Goal: Task Accomplishment & Management: Use online tool/utility

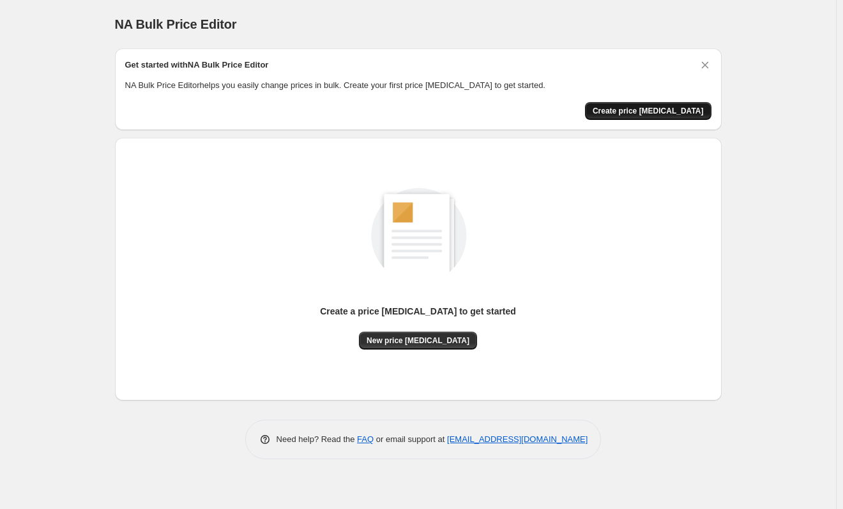
click at [643, 114] on span "Create price change job" at bounding box center [647, 111] width 111 height 10
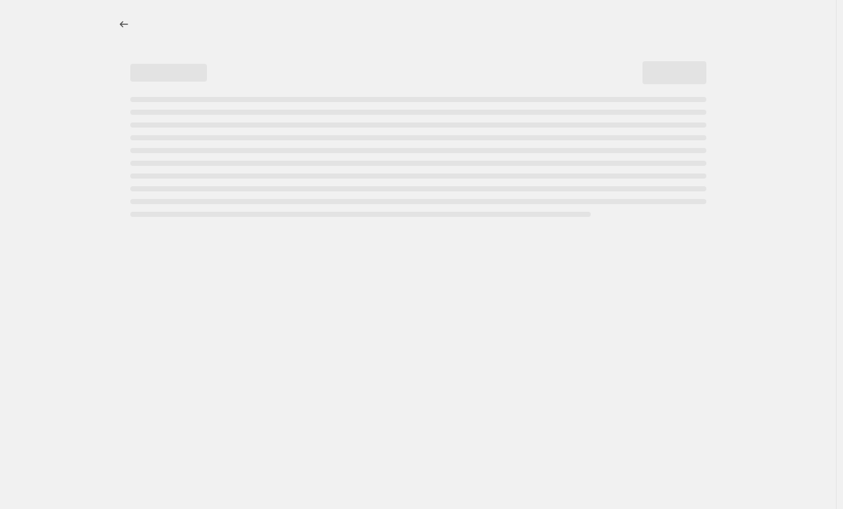
select select "percentage"
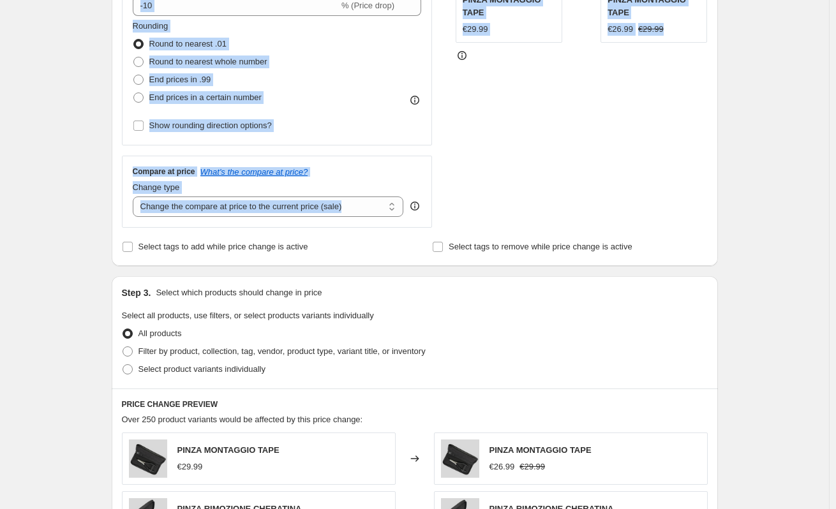
scroll to position [575, 0]
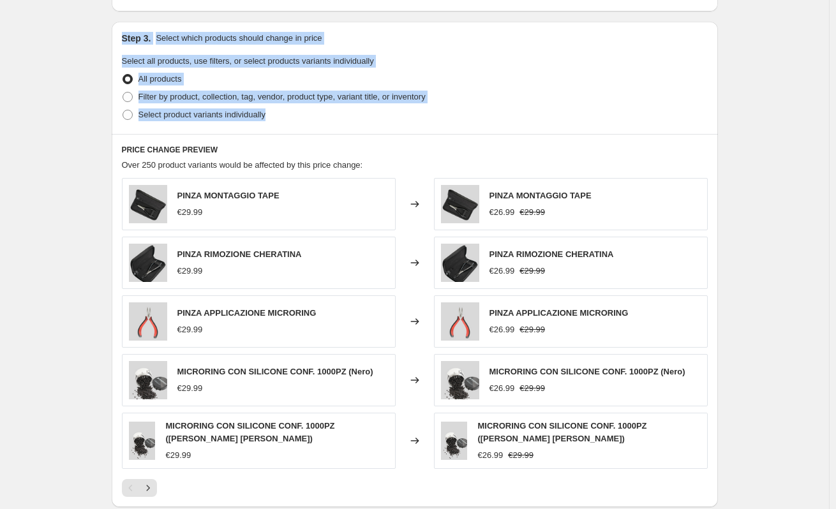
drag, startPoint x: 114, startPoint y: 59, endPoint x: 442, endPoint y: 110, distance: 332.7
click at [442, 110] on div "Step 1. Optionally give your price change job a title (eg "March 30% off sale o…" at bounding box center [410, 46] width 617 height 1164
copy div "Step 1. Optionally give your price change job a title (eg "March 30% off sale o…"
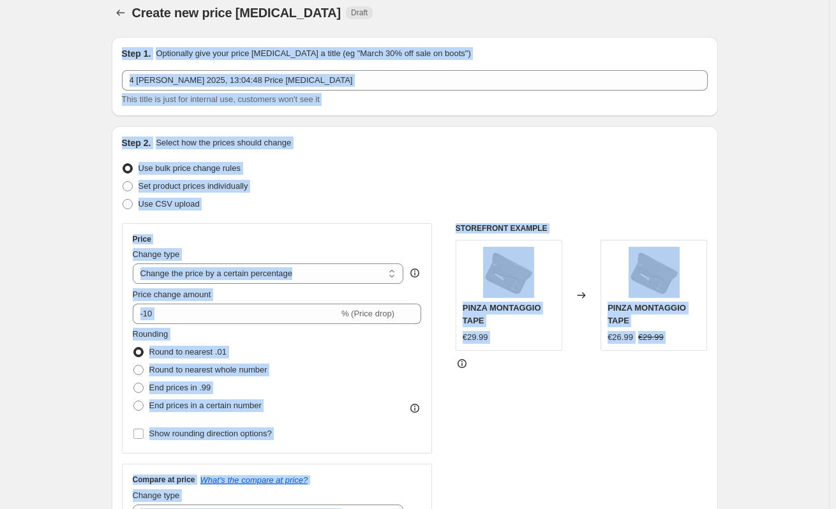
scroll to position [0, 0]
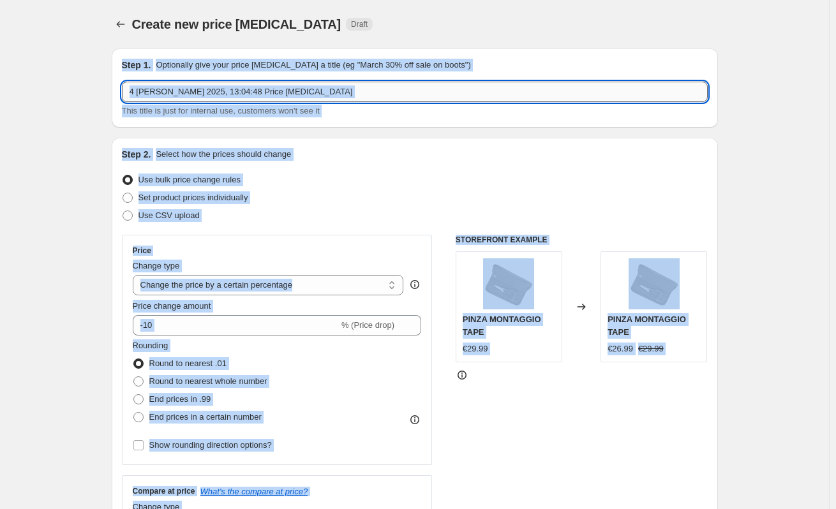
click at [305, 98] on input "4 ott 2025, 13:04:48 Price change job" at bounding box center [415, 92] width 586 height 20
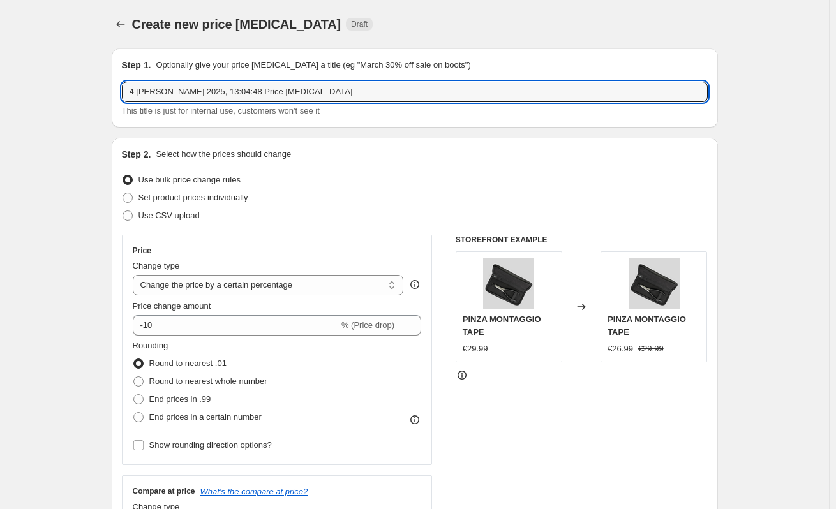
drag, startPoint x: 308, startPoint y: 91, endPoint x: 91, endPoint y: 84, distance: 217.8
type input "SCONTO BENVENUTO AUTUNNO"
click at [180, 193] on span "Set product prices individually" at bounding box center [194, 198] width 110 height 10
click at [123, 193] on input "Set product prices individually" at bounding box center [123, 193] width 1 height 1
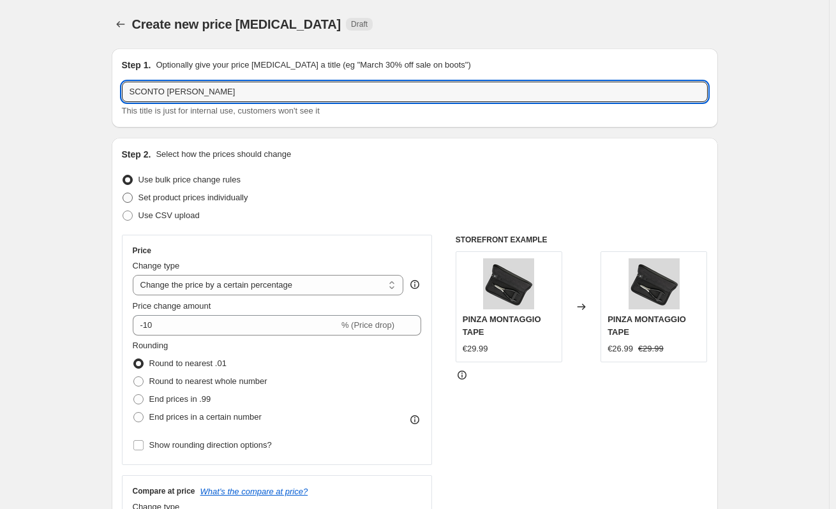
radio input "true"
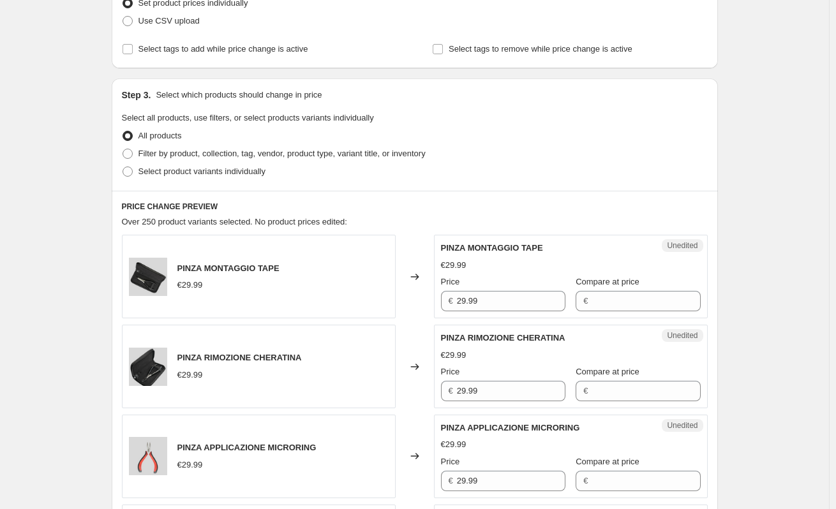
scroll to position [192, 0]
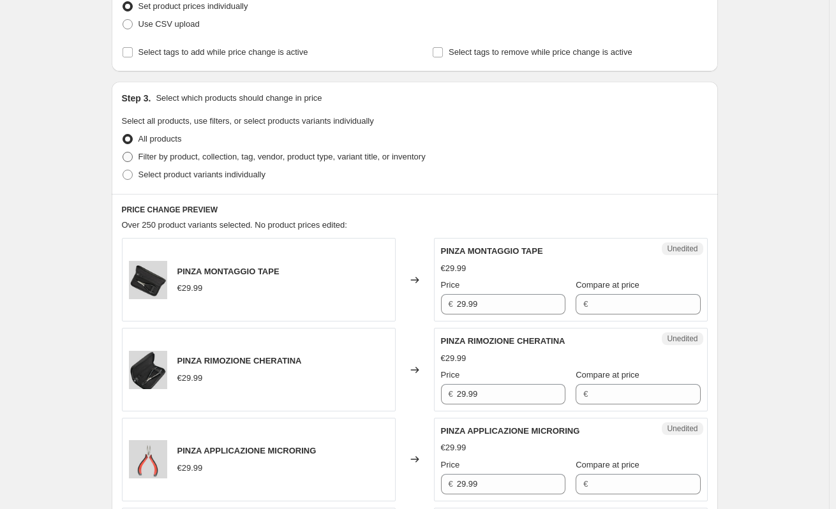
click at [133, 154] on span at bounding box center [128, 157] width 10 height 10
click at [123, 153] on input "Filter by product, collection, tag, vendor, product type, variant title, or inv…" at bounding box center [123, 152] width 1 height 1
radio input "true"
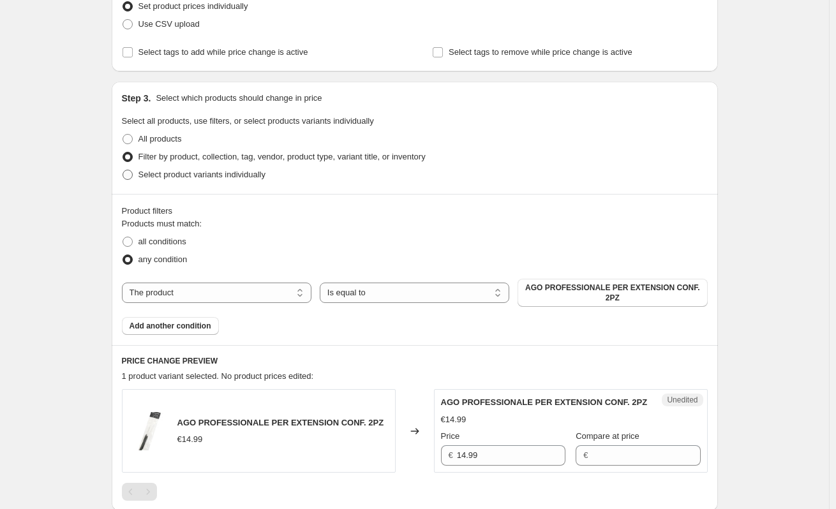
click at [133, 169] on label "Select product variants individually" at bounding box center [194, 175] width 144 height 18
click at [123, 170] on input "Select product variants individually" at bounding box center [123, 170] width 1 height 1
radio input "true"
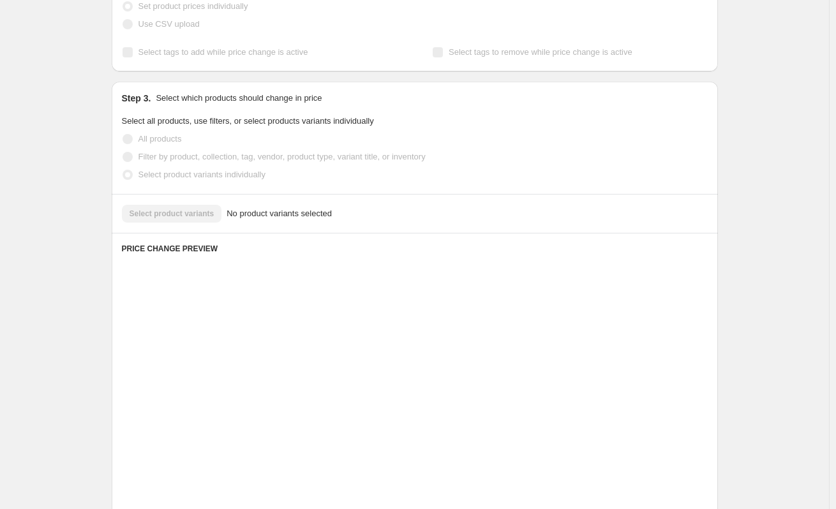
scroll to position [161, 0]
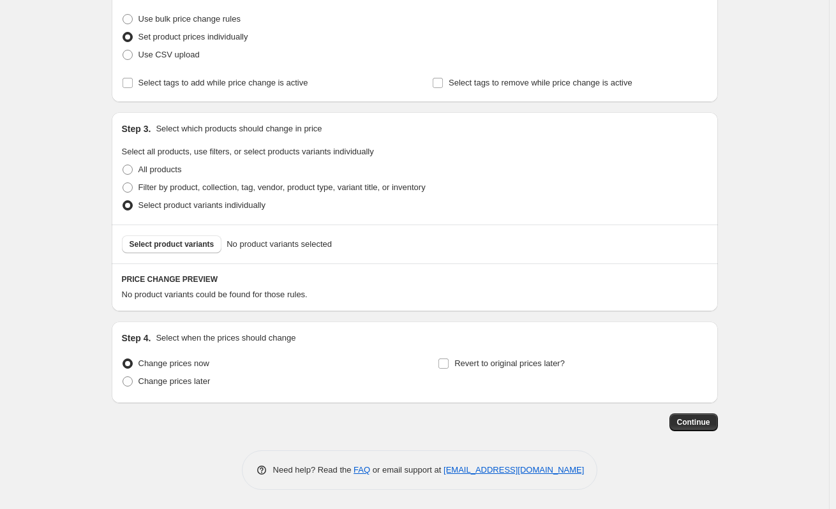
click at [132, 151] on span "Select all products, use filters, or select products variants individually" at bounding box center [248, 152] width 252 height 10
click at [126, 168] on span at bounding box center [128, 170] width 10 height 10
click at [123, 165] on input "All products" at bounding box center [123, 165] width 1 height 1
radio input "true"
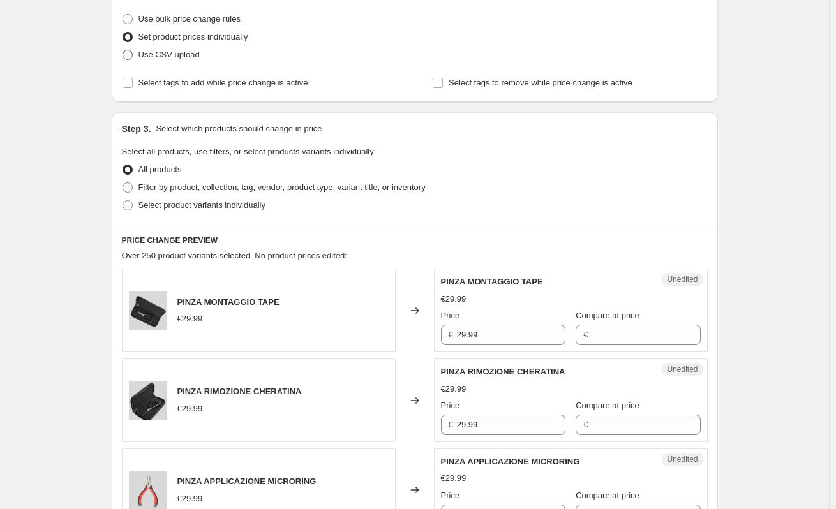
click at [126, 54] on span at bounding box center [128, 55] width 10 height 10
click at [123, 50] on input "Use CSV upload" at bounding box center [123, 50] width 1 height 1
radio input "true"
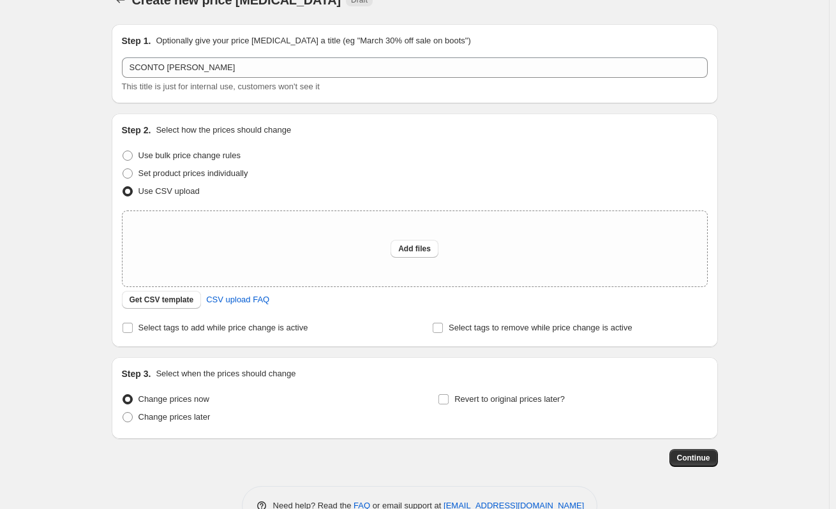
scroll to position [0, 0]
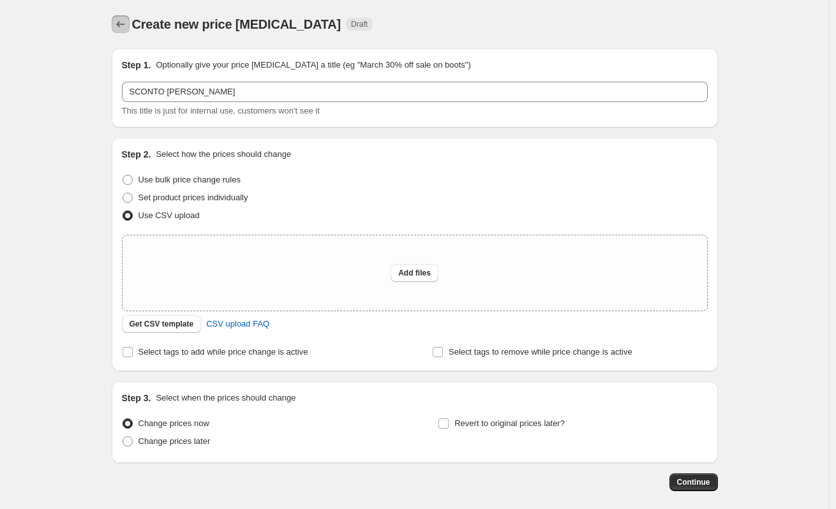
click at [121, 17] on button "Price change jobs" at bounding box center [121, 24] width 18 height 18
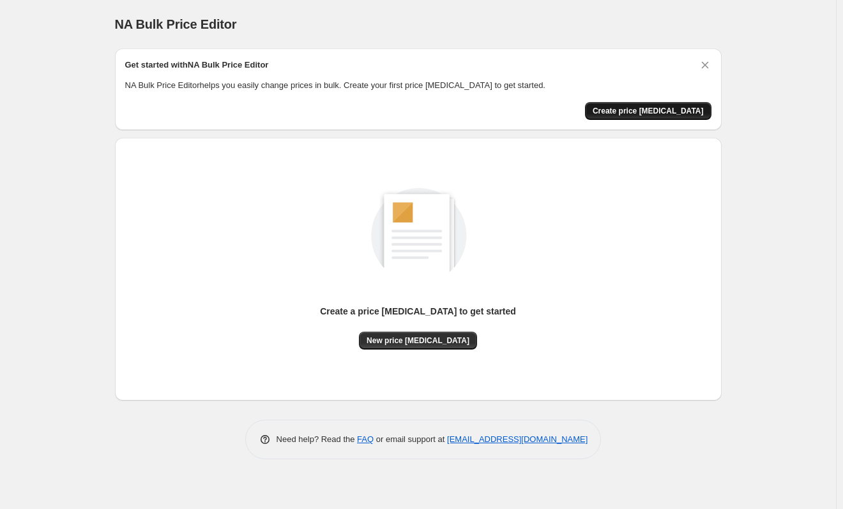
click at [636, 118] on button "Create price change job" at bounding box center [648, 111] width 126 height 18
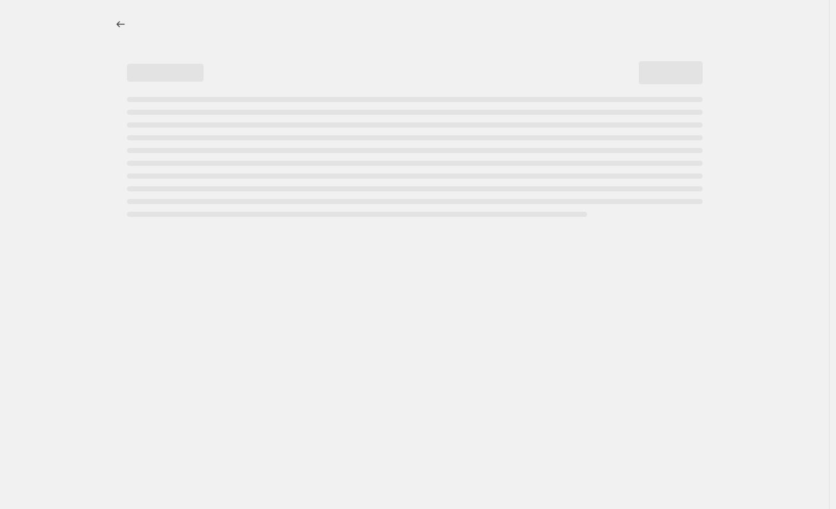
select select "percentage"
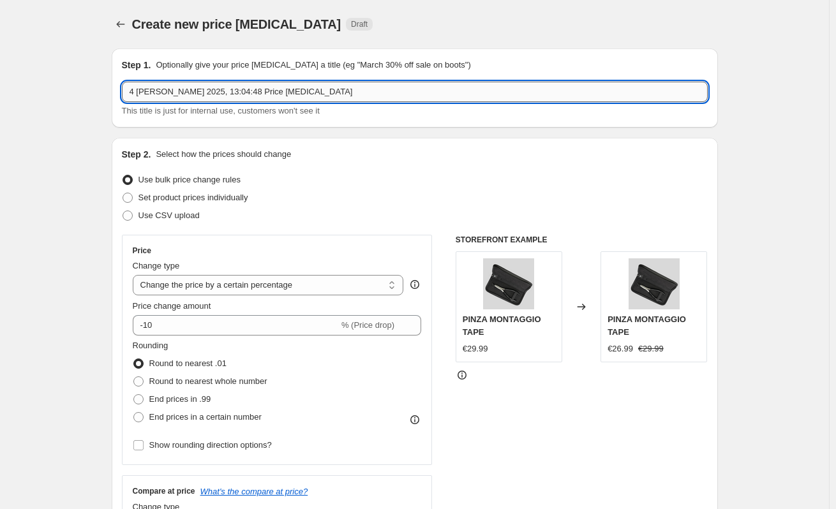
drag, startPoint x: 341, startPoint y: 86, endPoint x: 162, endPoint y: 89, distance: 179.4
click at [162, 89] on input "4 ott 2025, 13:04:48 Price change job" at bounding box center [415, 92] width 586 height 20
type input "4"
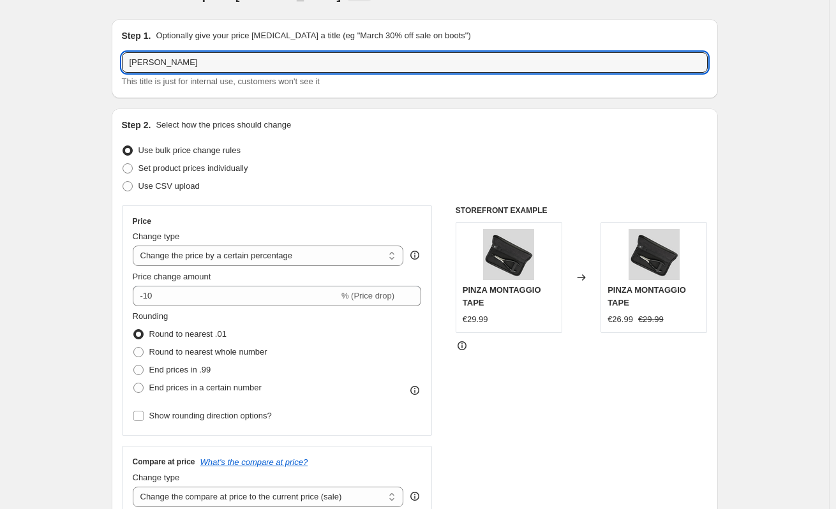
scroll to position [64, 0]
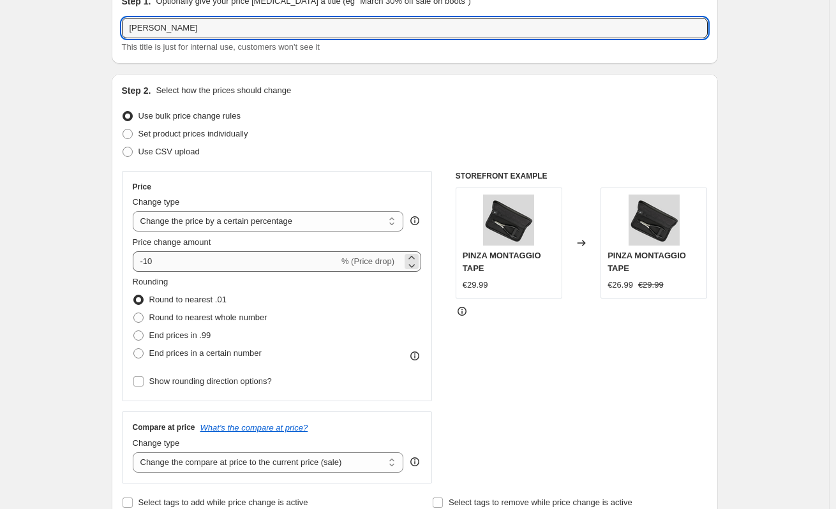
type input "BENVENUTO AUTUNNO"
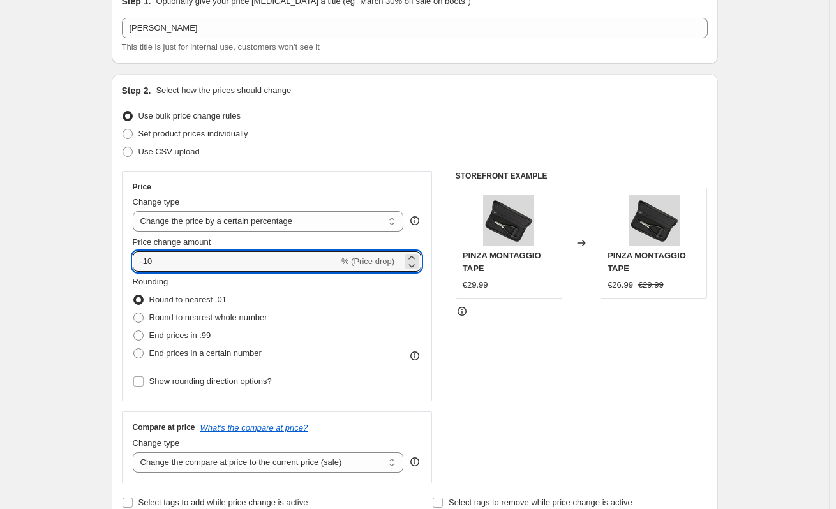
drag, startPoint x: 259, startPoint y: 258, endPoint x: 113, endPoint y: 266, distance: 146.4
type input "-25"
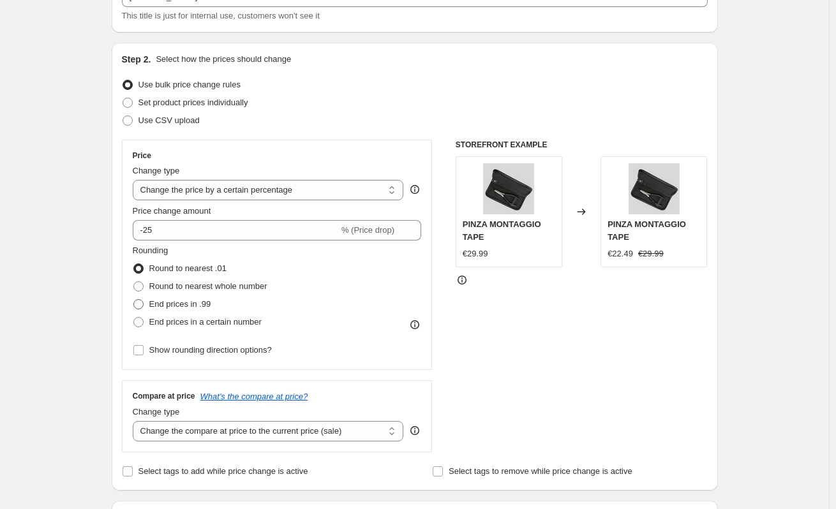
scroll to position [128, 0]
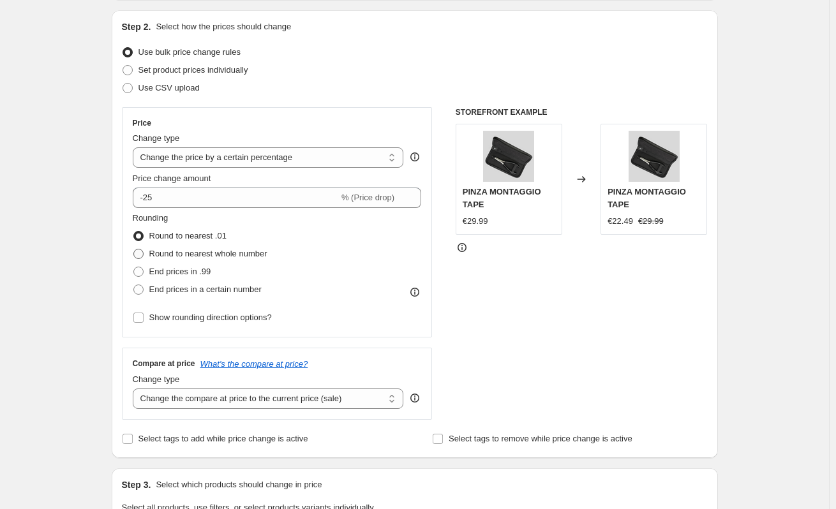
click at [144, 255] on span at bounding box center [138, 254] width 10 height 10
click at [134, 250] on input "Round to nearest whole number" at bounding box center [133, 249] width 1 height 1
radio input "true"
click at [140, 236] on span at bounding box center [138, 236] width 10 height 10
click at [134, 232] on input "Round to nearest .01" at bounding box center [133, 231] width 1 height 1
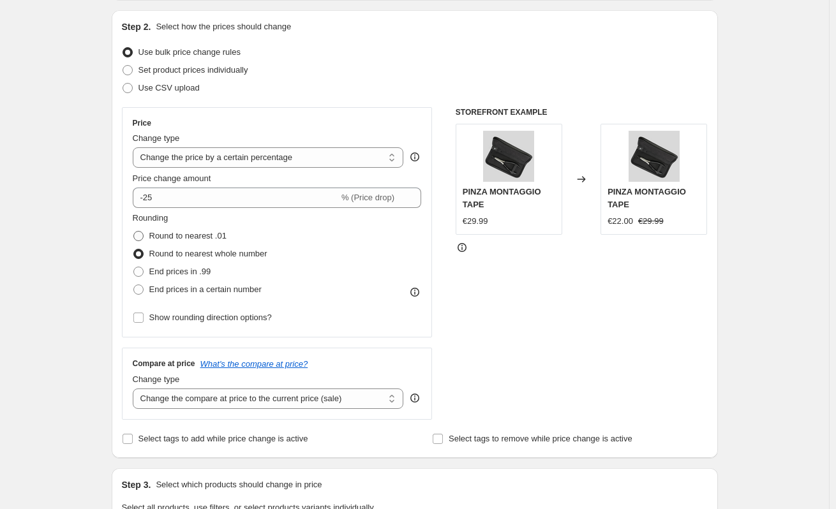
radio input "true"
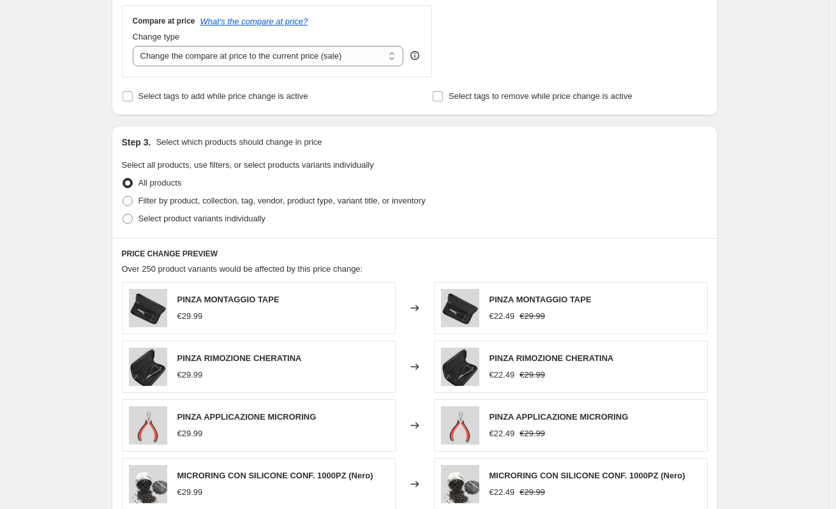
scroll to position [702, 0]
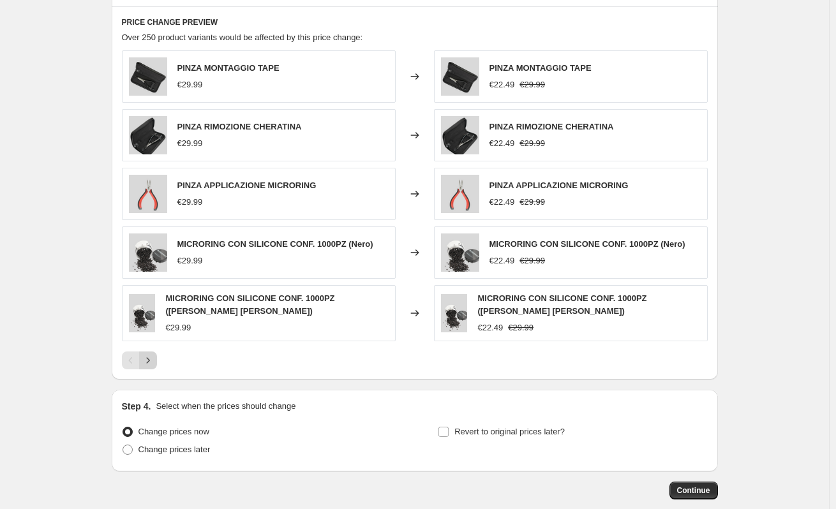
click at [154, 359] on icon "Next" at bounding box center [148, 360] width 13 height 13
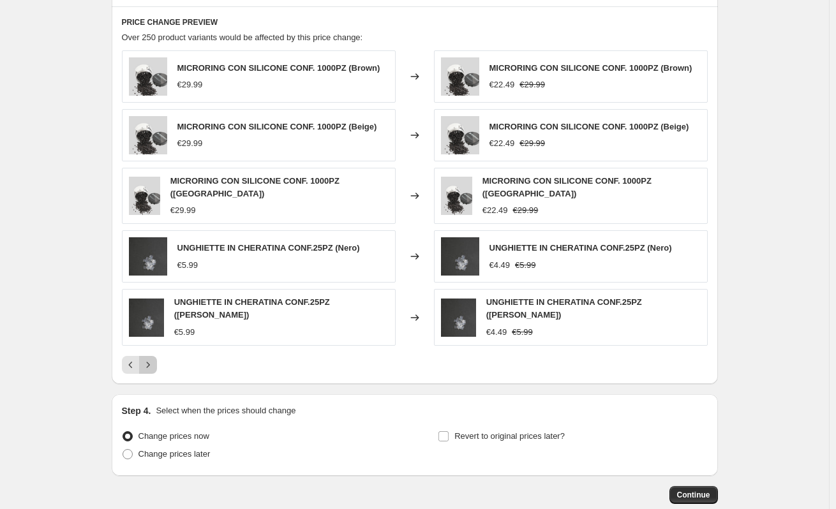
click at [154, 359] on icon "Next" at bounding box center [148, 365] width 13 height 13
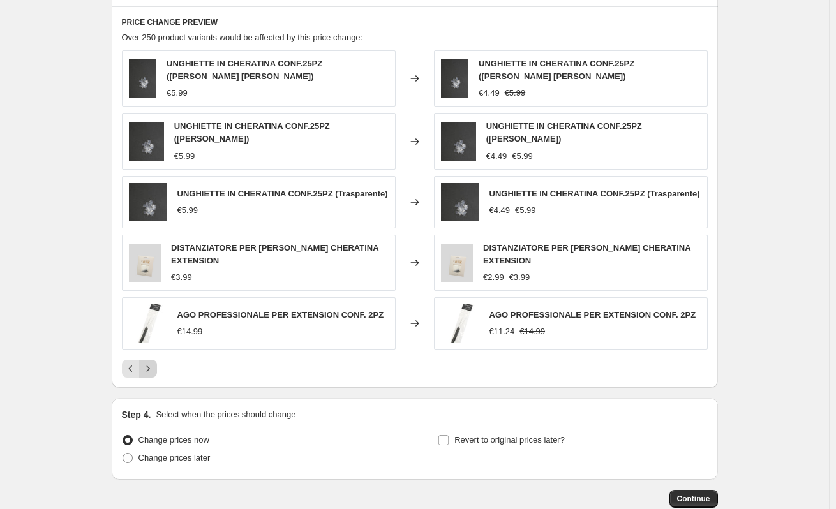
click at [154, 363] on icon "Next" at bounding box center [148, 369] width 13 height 13
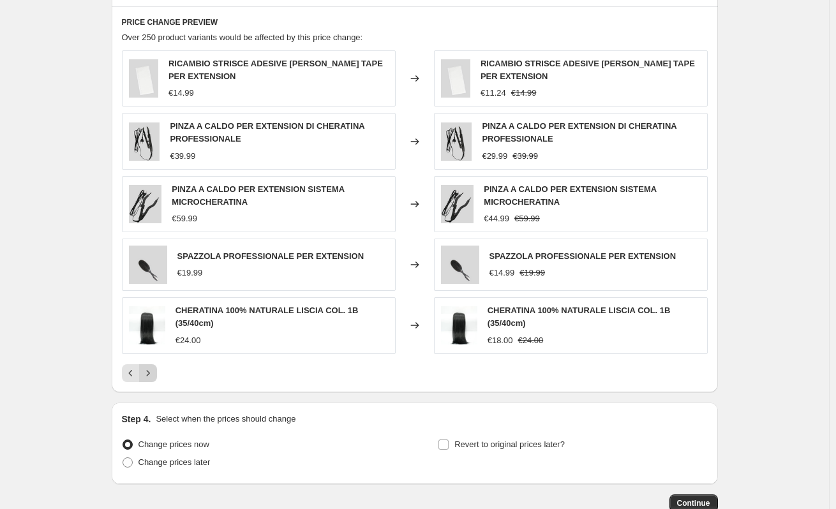
click at [156, 359] on div "RICAMBIO STRISCE ADESIVE WALKER TAPE PER EXTENSION €14.99 Changed to RICAMBIO S…" at bounding box center [415, 216] width 586 height 332
click at [153, 371] on icon "Next" at bounding box center [148, 373] width 13 height 13
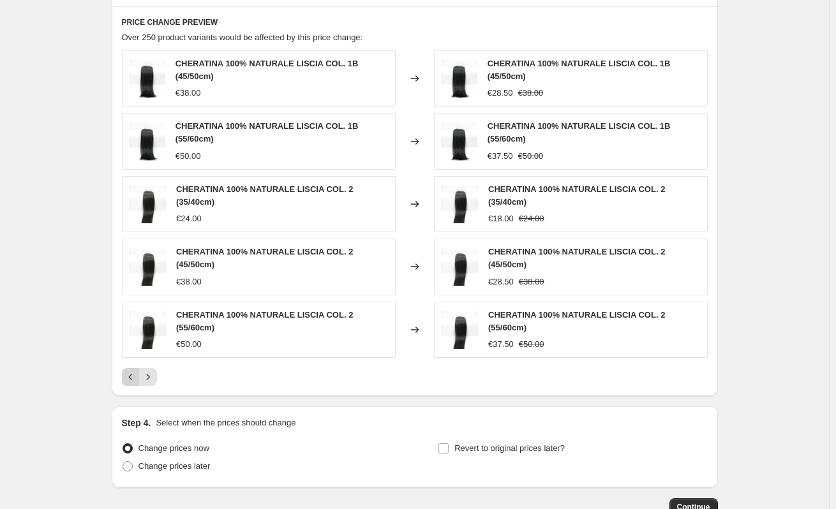
click at [137, 381] on icon "Previous" at bounding box center [130, 377] width 13 height 13
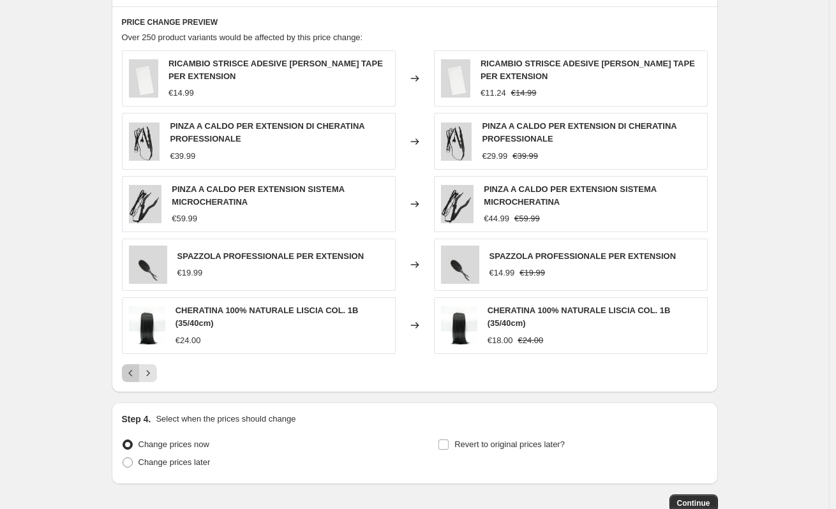
click at [139, 381] on button "Previous" at bounding box center [131, 374] width 18 height 18
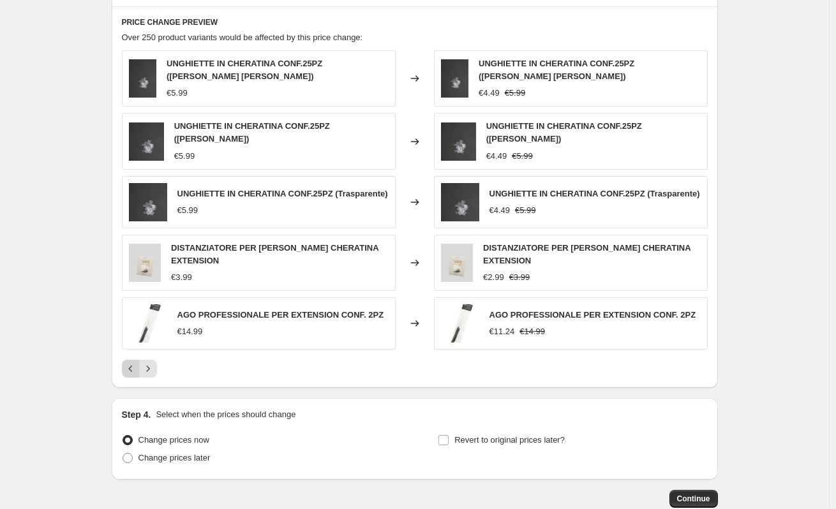
click at [133, 367] on icon "Previous" at bounding box center [130, 369] width 13 height 13
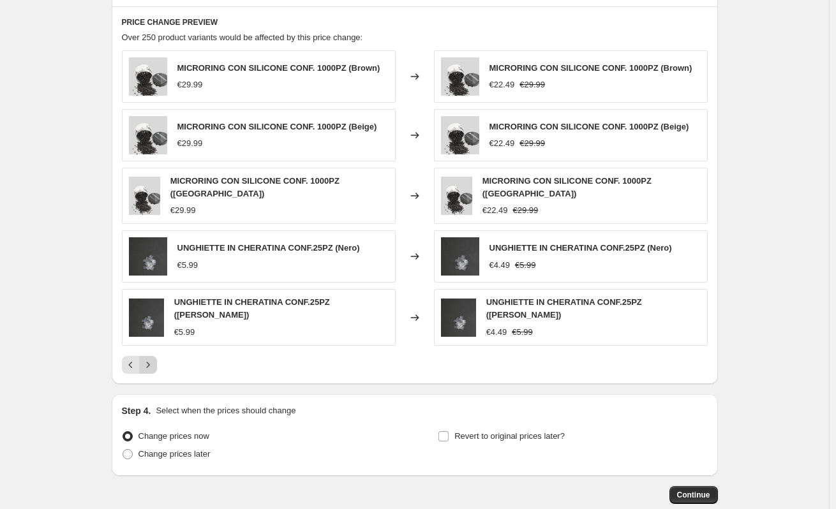
click at [154, 363] on icon "Next" at bounding box center [148, 365] width 13 height 13
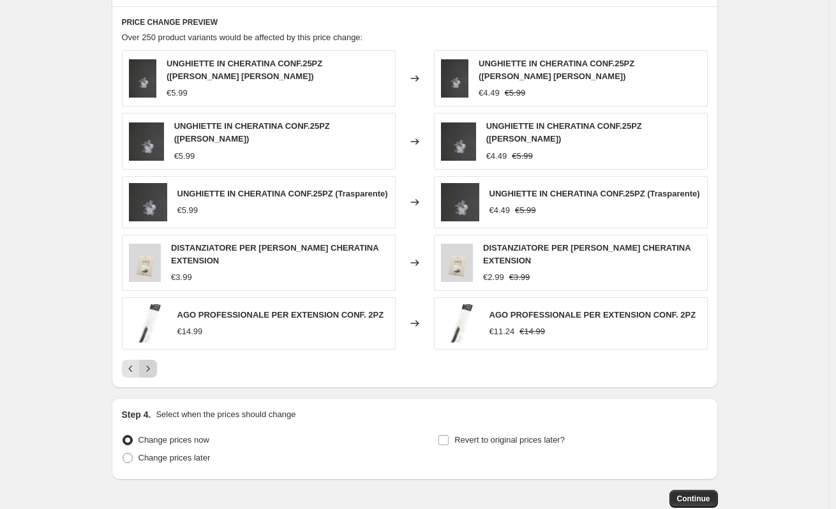
click at [154, 363] on icon "Next" at bounding box center [148, 369] width 13 height 13
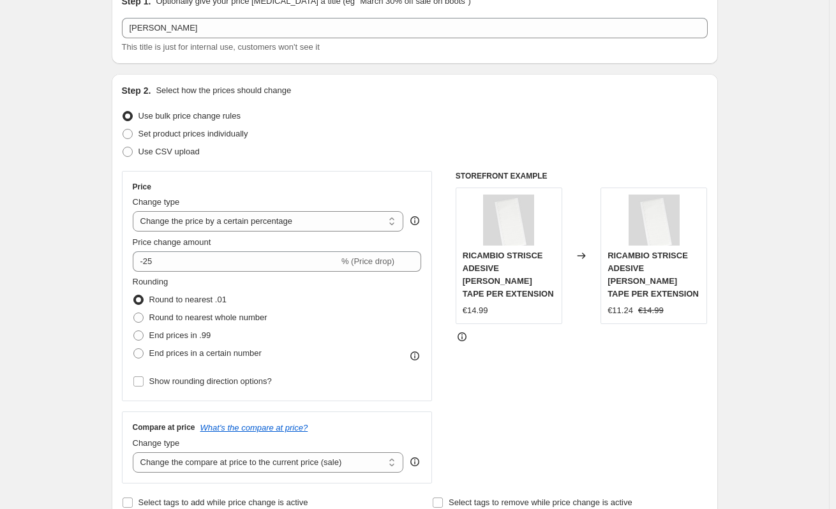
scroll to position [0, 0]
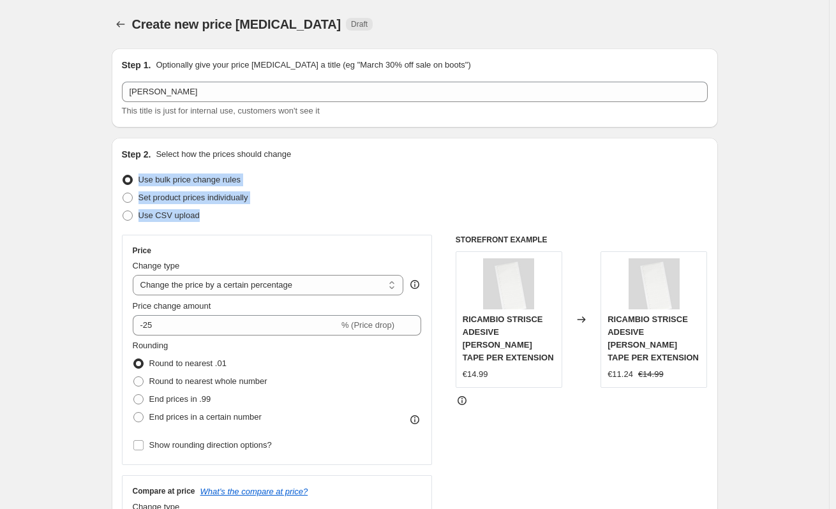
drag, startPoint x: 139, startPoint y: 179, endPoint x: 214, endPoint y: 213, distance: 82.6
click at [214, 213] on ul "Use bulk price change rules Set product prices individually Use CSV upload" at bounding box center [415, 198] width 586 height 54
copy ul "Use bulk price change rules Set product prices individually Use CSV upload"
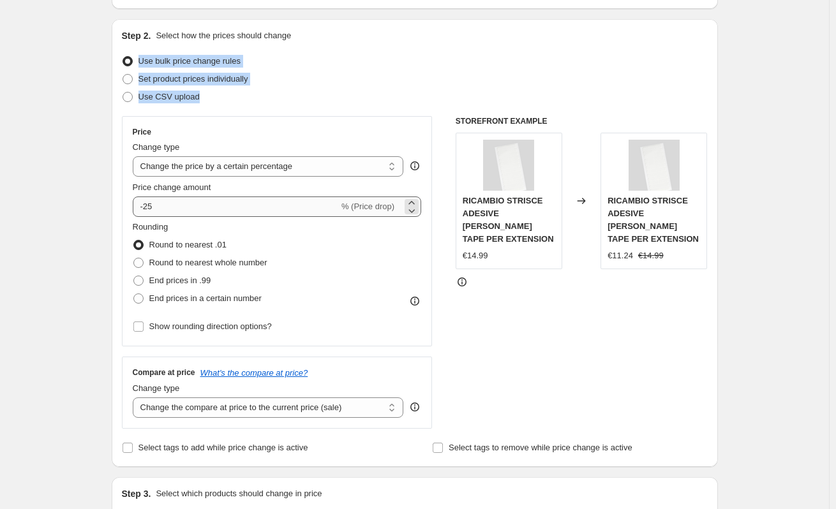
scroll to position [128, 0]
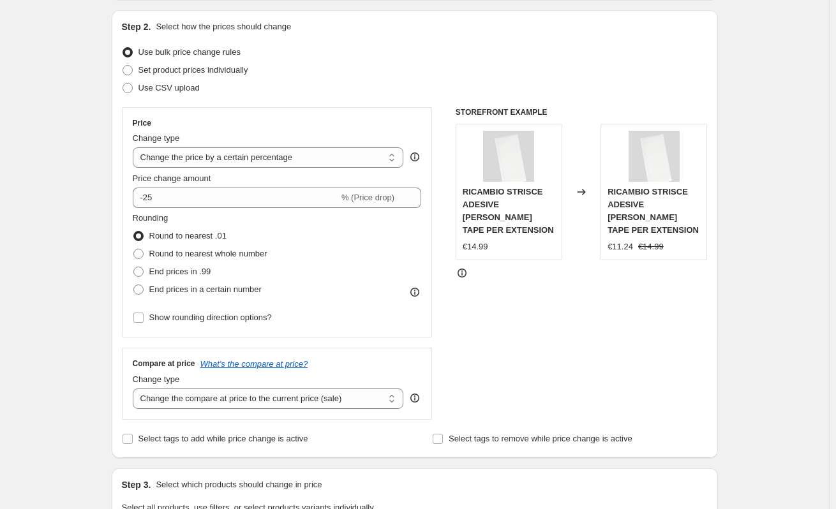
drag, startPoint x: 85, startPoint y: 149, endPoint x: 92, endPoint y: 154, distance: 8.3
click at [85, 151] on div "Create new price change job. This page is ready Create new price change job Dra…" at bounding box center [414, 518] width 829 height 1293
drag, startPoint x: 126, startPoint y: 135, endPoint x: 207, endPoint y: 150, distance: 81.9
click at [207, 150] on div "Price Change type Change the price to a certain amount Change the price by a ce…" at bounding box center [277, 222] width 311 height 230
copy span "Change type"
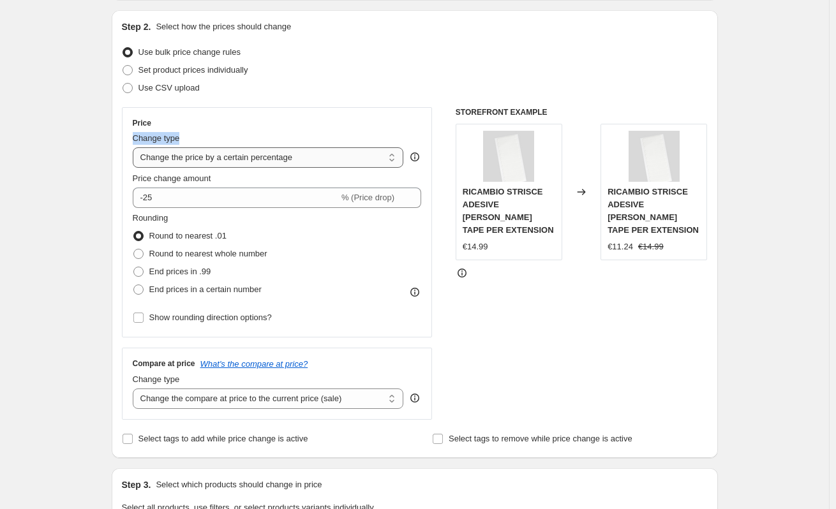
click at [296, 154] on select "Change the price to a certain amount Change the price by a certain amount Chang…" at bounding box center [268, 157] width 271 height 20
select select "by"
click at [135, 147] on select "Change the price to a certain amount Change the price by a certain amount Chang…" at bounding box center [268, 157] width 271 height 20
type input "-10.00"
click at [266, 154] on select "Change the price to a certain amount Change the price by a certain amount Chang…" at bounding box center [268, 157] width 271 height 20
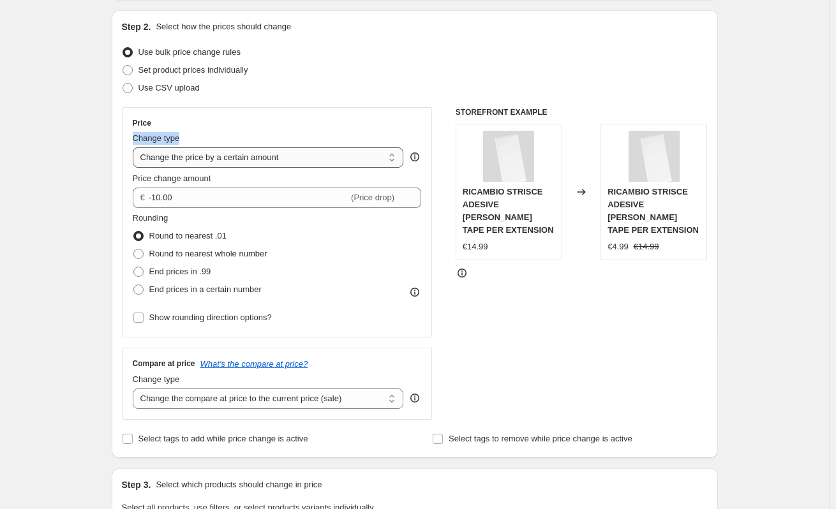
select select "percentage"
click at [135, 147] on select "Change the price to a certain amount Change the price by a certain amount Chang…" at bounding box center [268, 157] width 271 height 20
type input "-15"
click at [271, 167] on select "Change the price to a certain amount Change the price by a certain amount Chang…" at bounding box center [268, 157] width 271 height 20
click at [135, 147] on select "Change the price to a certain amount Change the price by a certain amount Chang…" at bounding box center [268, 157] width 271 height 20
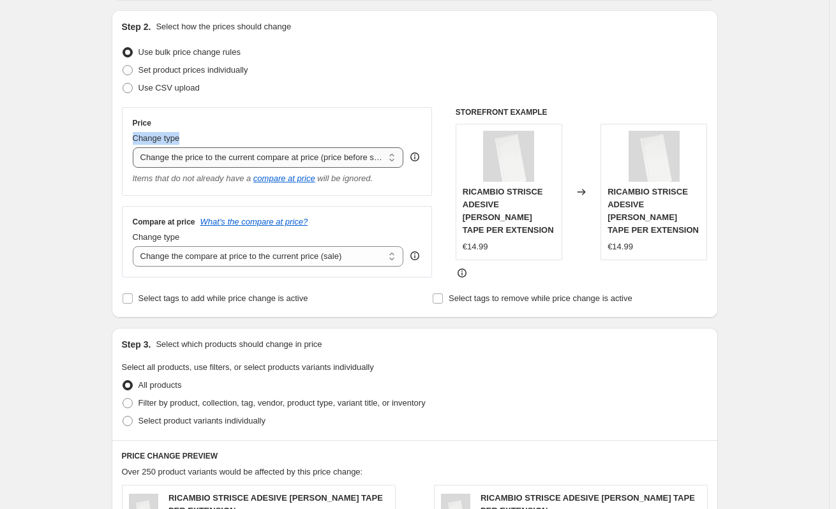
click at [232, 149] on select "Change the price to a certain amount Change the price by a certain amount Chang…" at bounding box center [268, 157] width 271 height 20
click at [135, 147] on select "Change the price to a certain amount Change the price by a certain amount Chang…" at bounding box center [268, 157] width 271 height 20
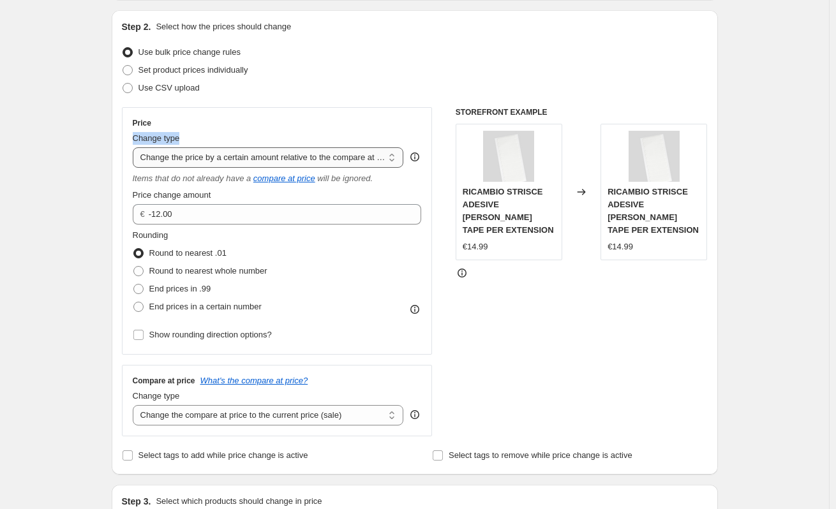
click at [244, 151] on select "Change the price to a certain amount Change the price by a certain amount Chang…" at bounding box center [268, 157] width 271 height 20
select select "to"
click at [135, 147] on select "Change the price to a certain amount Change the price by a certain amount Chang…" at bounding box center [268, 157] width 271 height 20
type input "80.00"
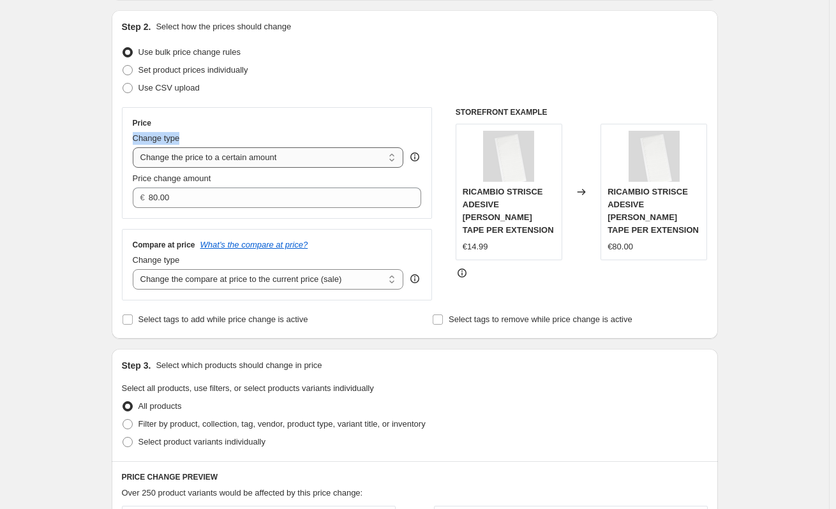
click at [235, 156] on select "Change the price to a certain amount Change the price by a certain amount Chang…" at bounding box center [268, 157] width 271 height 20
select select "by"
click at [135, 147] on select "Change the price to a certain amount Change the price by a certain amount Chang…" at bounding box center [268, 157] width 271 height 20
type input "-10.00"
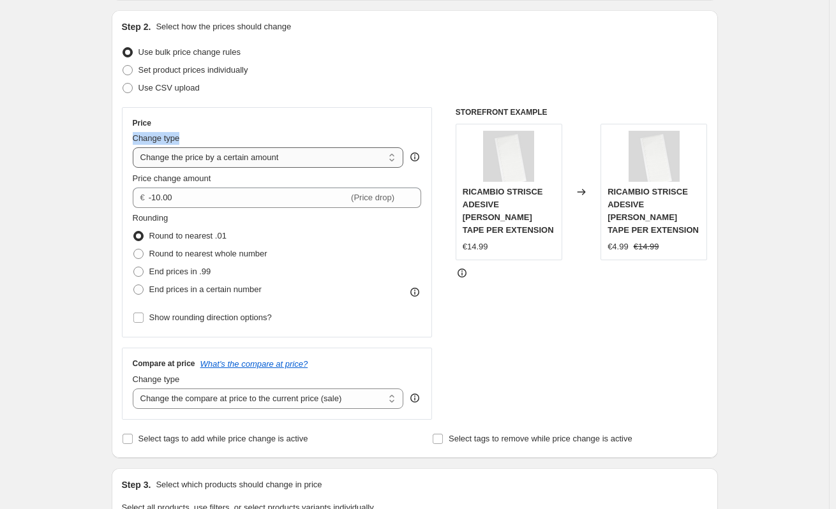
click at [237, 158] on select "Change the price to a certain amount Change the price by a certain amount Chang…" at bounding box center [268, 157] width 271 height 20
select select "percentage"
click at [135, 147] on select "Change the price to a certain amount Change the price by a certain amount Chang…" at bounding box center [268, 157] width 271 height 20
type input "-15"
click at [225, 162] on select "Change the price to a certain amount Change the price by a certain amount Chang…" at bounding box center [268, 157] width 271 height 20
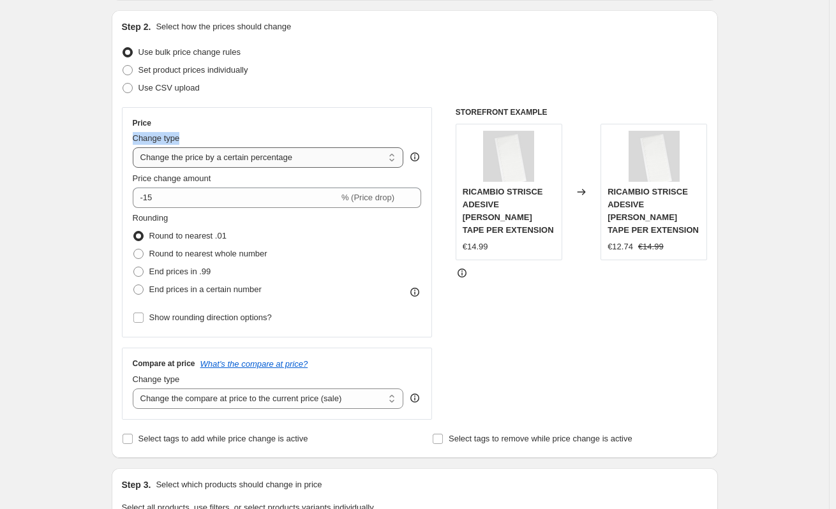
click at [135, 147] on select "Change the price to a certain amount Change the price by a certain amount Chang…" at bounding box center [268, 157] width 271 height 20
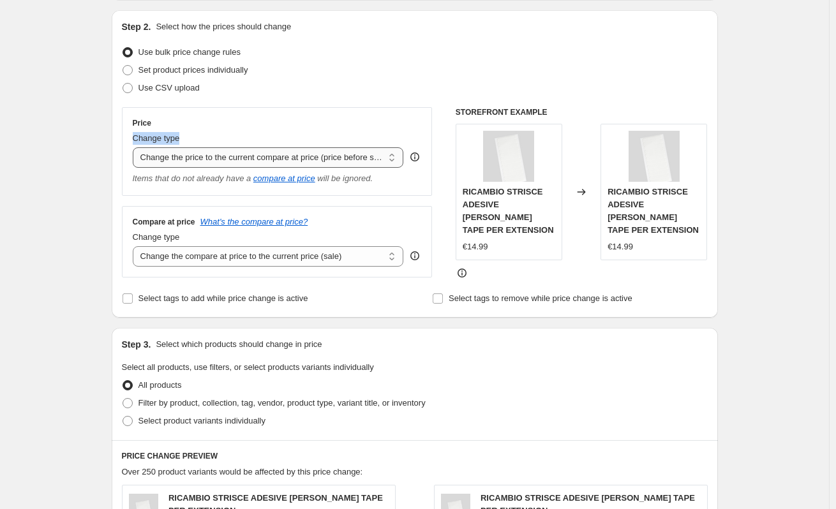
click at [222, 163] on select "Change the price to a certain amount Change the price by a certain amount Chang…" at bounding box center [268, 157] width 271 height 20
click at [135, 147] on select "Change the price to a certain amount Change the price by a certain amount Chang…" at bounding box center [268, 157] width 271 height 20
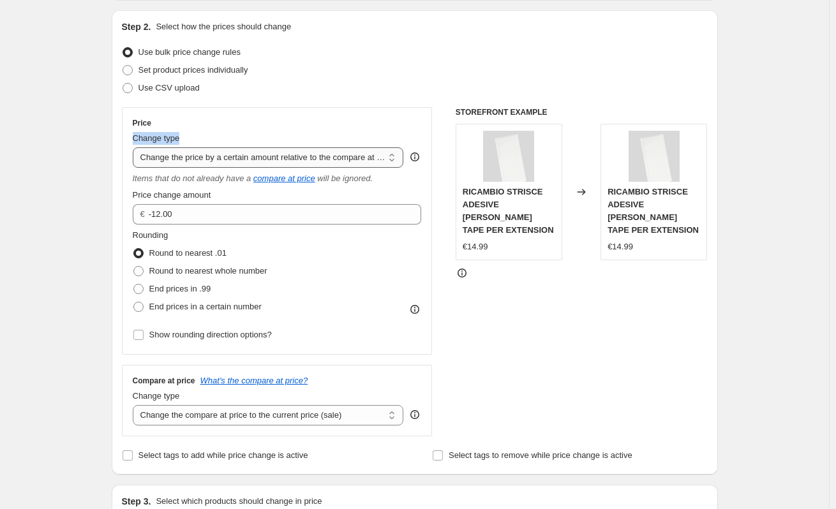
click at [234, 160] on select "Change the price to a certain amount Change the price by a certain amount Chang…" at bounding box center [268, 157] width 271 height 20
select select "pcap"
click at [135, 147] on select "Change the price to a certain amount Change the price by a certain amount Chang…" at bounding box center [268, 157] width 271 height 20
click at [237, 170] on div "Price Change type Change the price to a certain amount Change the price by a ce…" at bounding box center [277, 231] width 289 height 226
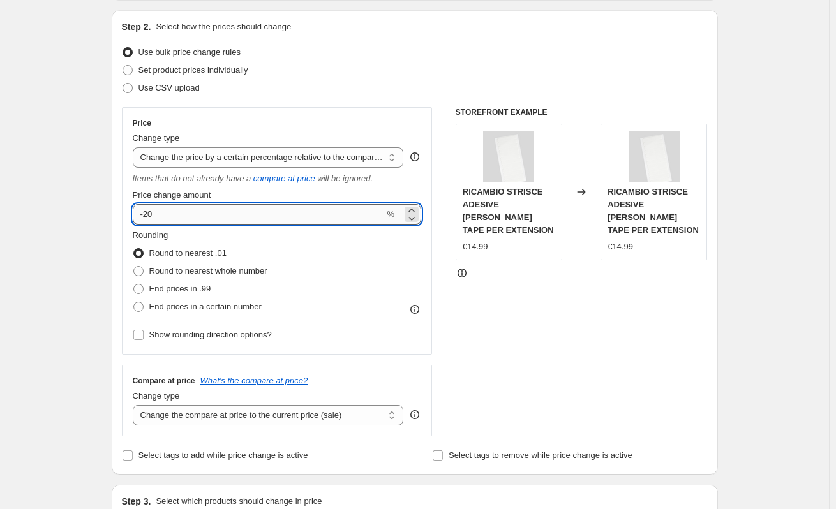
click at [235, 207] on input "-20" at bounding box center [259, 214] width 252 height 20
type input "-25"
click at [369, 285] on div "Rounding Round to nearest .01 Round to nearest whole number End prices in .99 E…" at bounding box center [277, 272] width 289 height 87
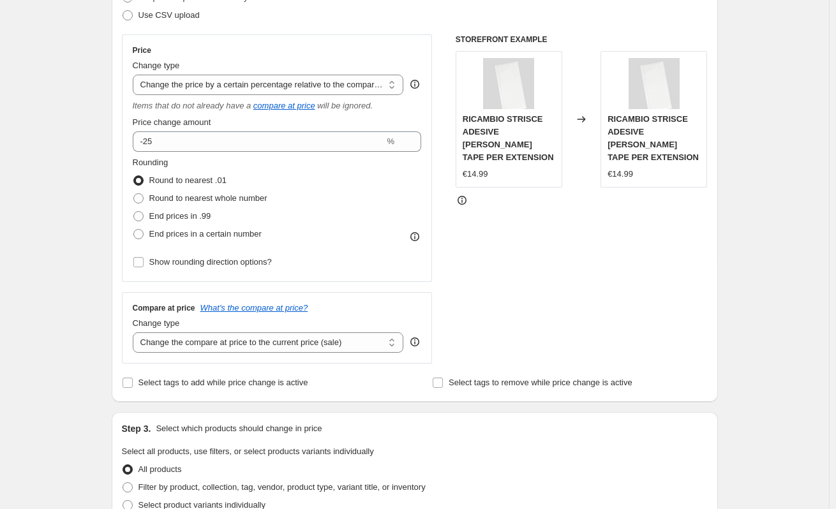
scroll to position [192, 0]
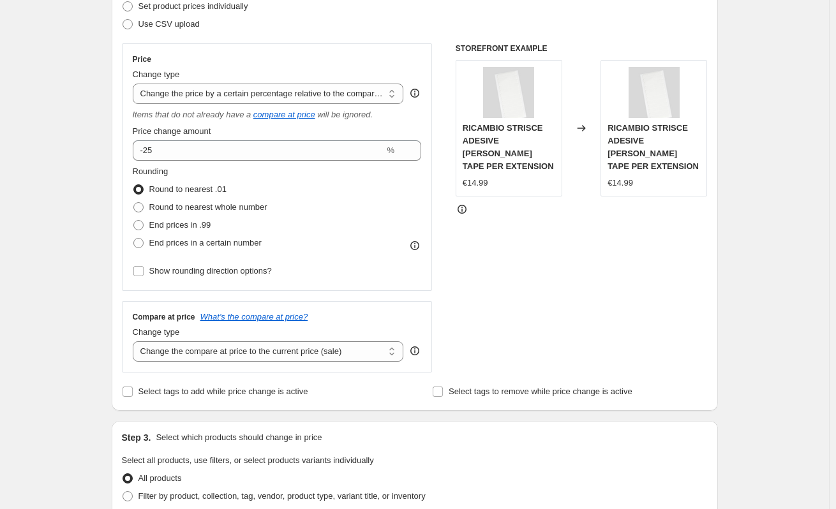
click at [230, 82] on div "Change type Change the price to a certain amount Change the price by a certain …" at bounding box center [268, 86] width 271 height 36
click at [230, 94] on select "Change the price to a certain amount Change the price by a certain amount Chang…" at bounding box center [268, 94] width 271 height 20
select select "pc"
type input "50"
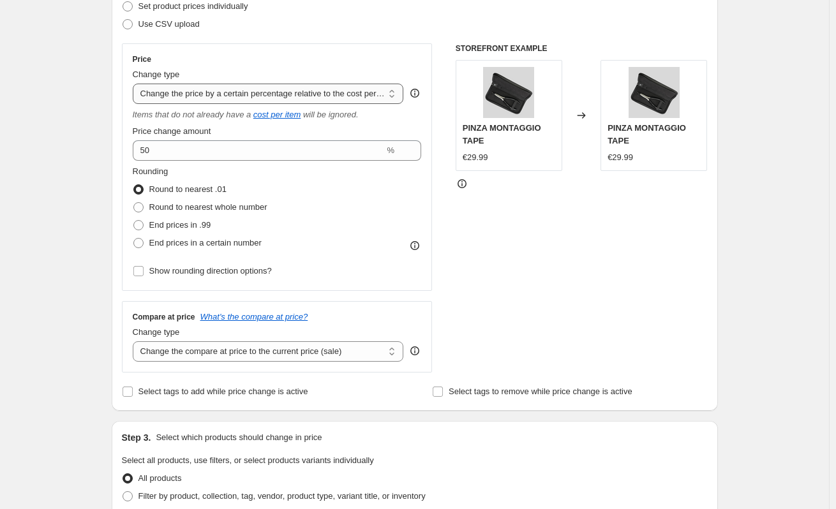
click at [240, 92] on select "Change the price to a certain amount Change the price by a certain amount Chang…" at bounding box center [268, 94] width 271 height 20
select select "percentage"
click at [135, 84] on select "Change the price to a certain amount Change the price by a certain amount Chang…" at bounding box center [268, 94] width 271 height 20
type input "-15"
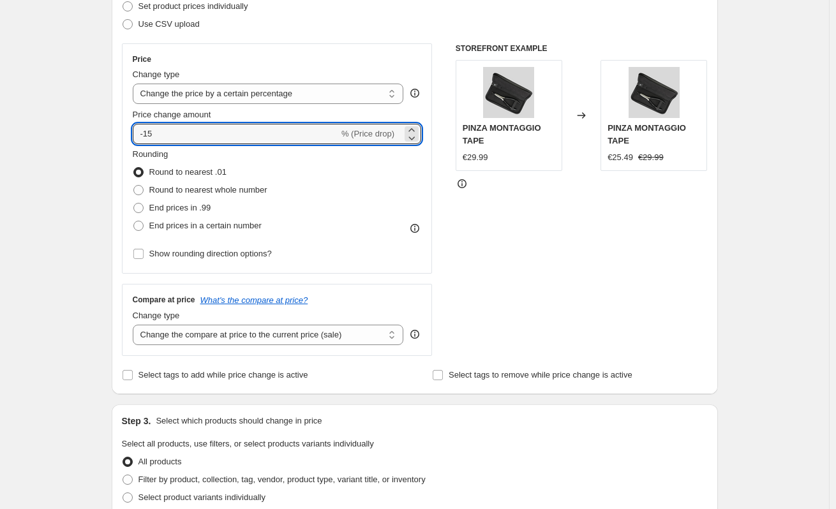
drag, startPoint x: 207, startPoint y: 139, endPoint x: 66, endPoint y: 135, distance: 140.5
click at [66, 135] on div "Create new price change job. This page is ready Create new price change job Dra…" at bounding box center [414, 448] width 829 height 1280
type input "-25"
click at [57, 105] on div "Create new price change job. This page is ready Create new price change job Dra…" at bounding box center [414, 448] width 829 height 1280
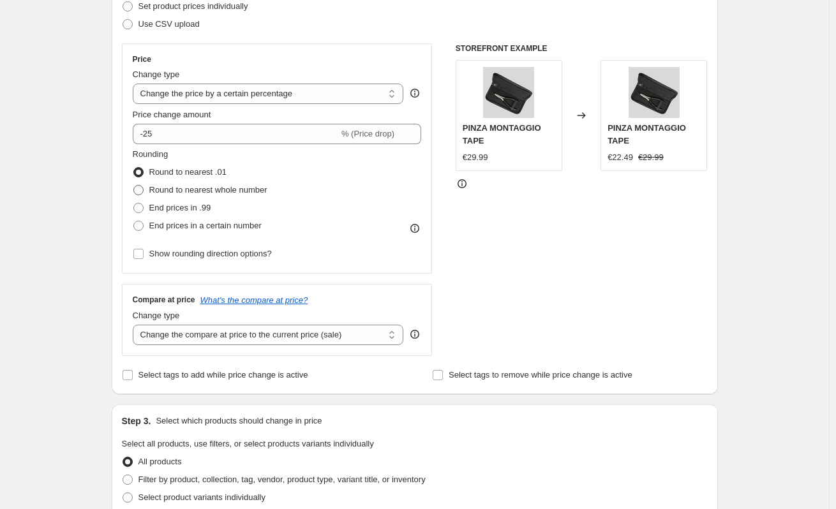
click at [188, 193] on span "Round to nearest whole number" at bounding box center [208, 190] width 118 height 10
click at [134, 186] on input "Round to nearest whole number" at bounding box center [133, 185] width 1 height 1
radio input "true"
click at [178, 210] on span "End prices in .99" at bounding box center [180, 208] width 62 height 10
click at [134, 204] on input "End prices in .99" at bounding box center [133, 203] width 1 height 1
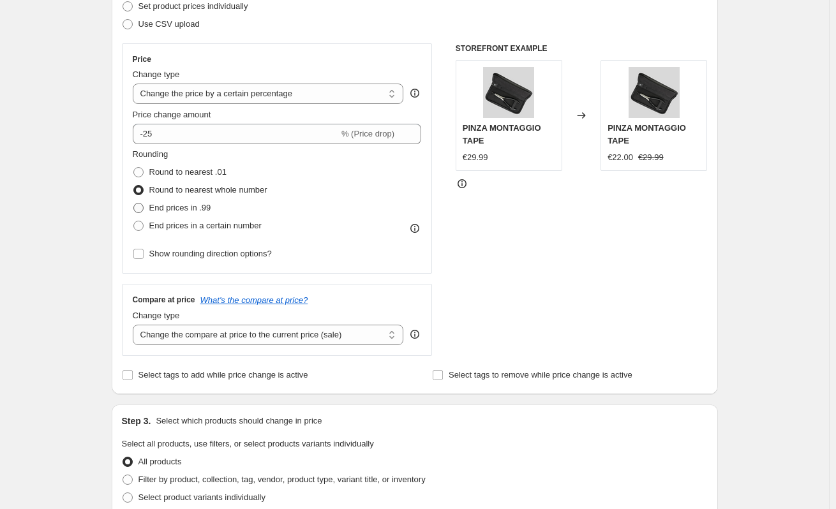
radio input "true"
click at [179, 227] on span "End prices in a certain number" at bounding box center [205, 226] width 112 height 10
click at [134, 222] on input "End prices in a certain number" at bounding box center [133, 221] width 1 height 1
radio input "true"
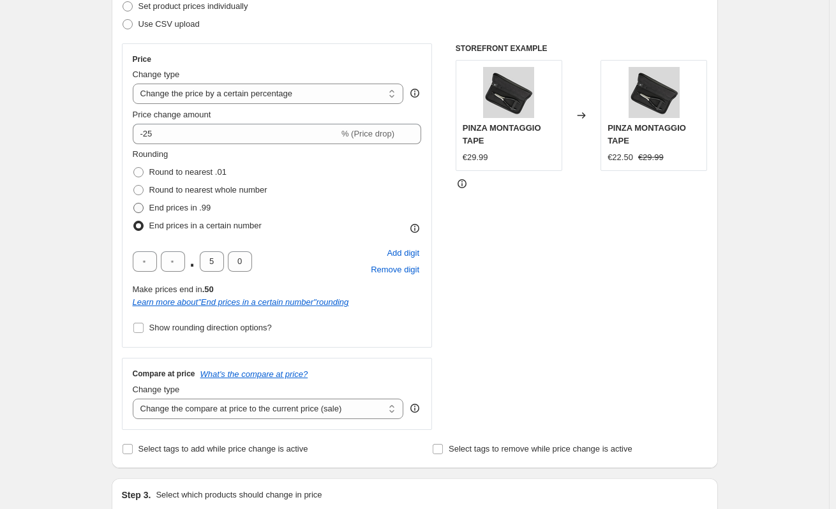
click at [165, 201] on label "End prices in .99" at bounding box center [172, 208] width 79 height 18
click at [134, 203] on input "End prices in .99" at bounding box center [133, 203] width 1 height 1
radio input "true"
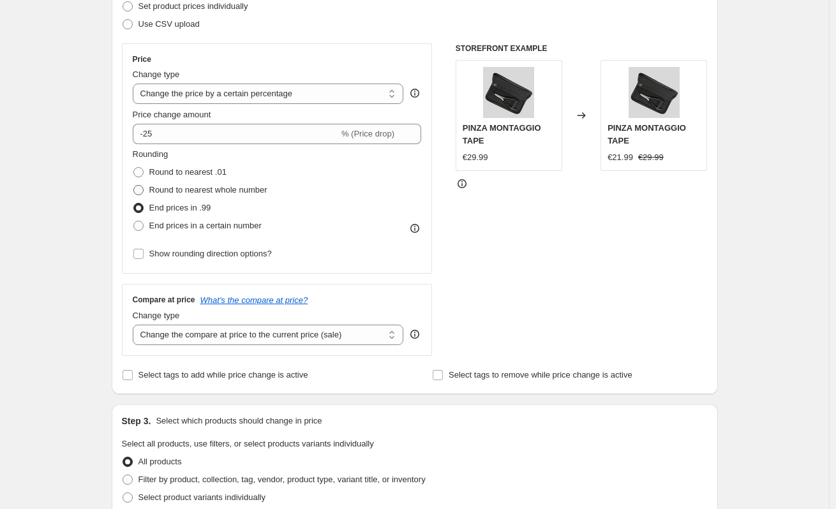
click at [168, 187] on span "Round to nearest whole number" at bounding box center [208, 190] width 118 height 10
click at [134, 186] on input "Round to nearest whole number" at bounding box center [133, 185] width 1 height 1
radio input "true"
click at [167, 171] on span "Round to nearest .01" at bounding box center [187, 172] width 77 height 10
click at [134, 168] on input "Round to nearest .01" at bounding box center [133, 167] width 1 height 1
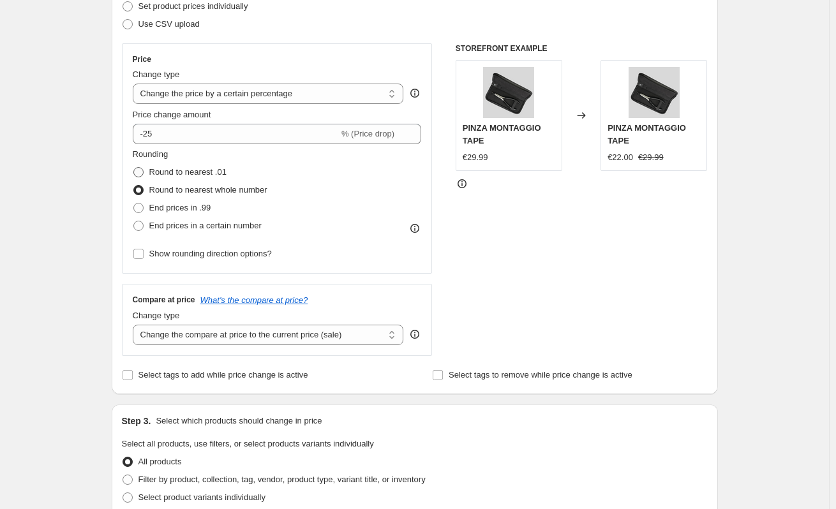
radio input "true"
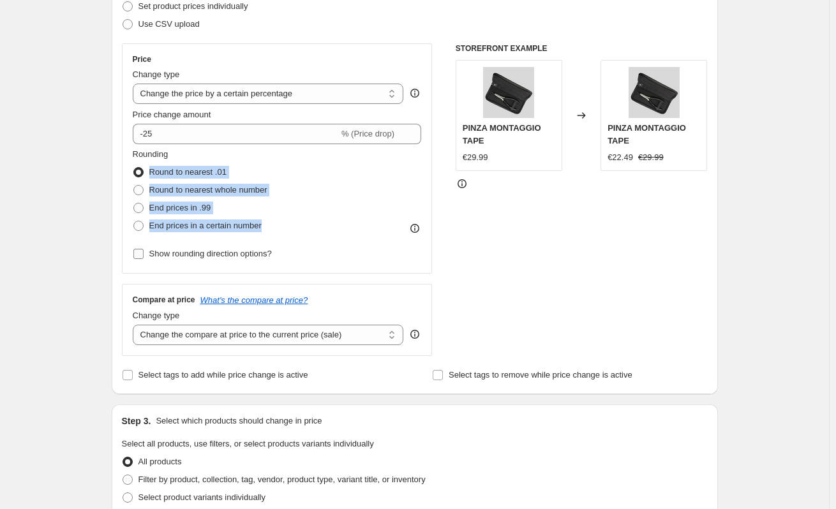
drag, startPoint x: 135, startPoint y: 167, endPoint x: 216, endPoint y: 245, distance: 112.9
click at [216, 245] on div "Price Change type Change the price to a certain amount Change the price by a ce…" at bounding box center [277, 158] width 311 height 230
copy div "Round to nearest .01 Round to nearest whole number End prices in .99 End prices…"
click at [140, 228] on span at bounding box center [138, 226] width 10 height 10
click at [134, 222] on input "End prices in a certain number" at bounding box center [133, 221] width 1 height 1
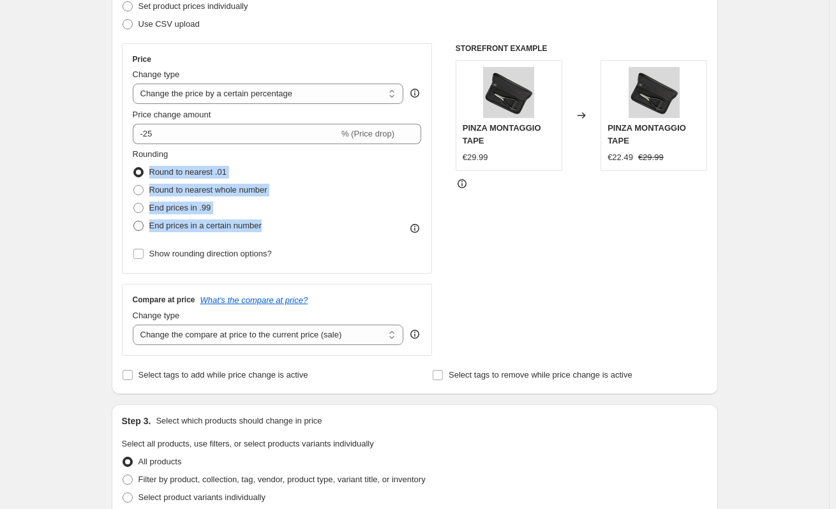
radio input "true"
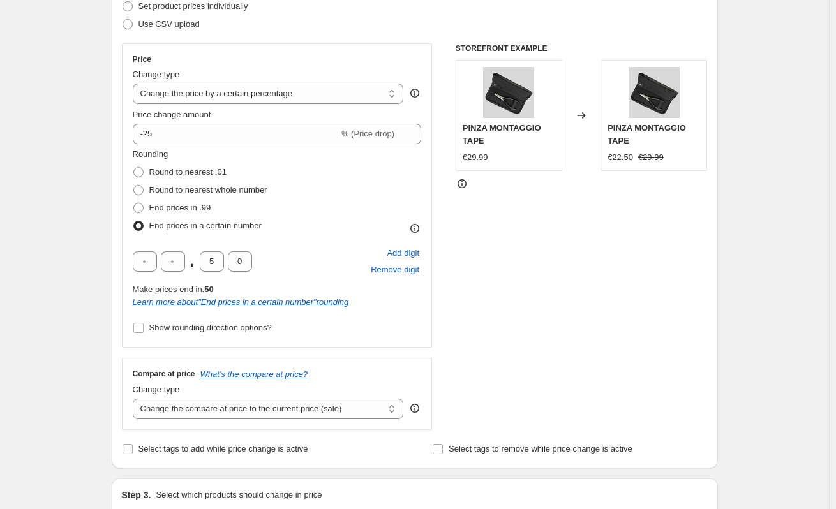
click at [159, 217] on label "End prices in a certain number" at bounding box center [197, 226] width 129 height 18
click at [134, 221] on input "End prices in a certain number" at bounding box center [133, 221] width 1 height 1
click at [142, 211] on span at bounding box center [138, 208] width 10 height 10
click at [134, 204] on input "End prices in .99" at bounding box center [133, 203] width 1 height 1
radio input "true"
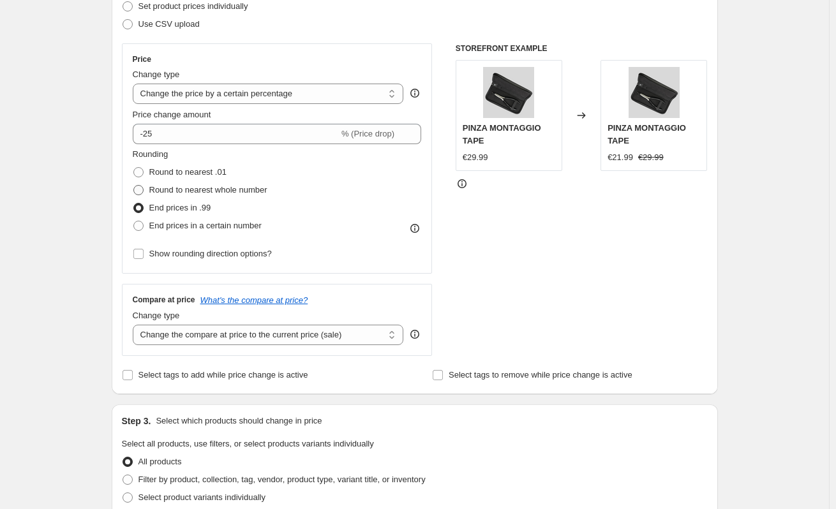
click at [141, 194] on span at bounding box center [138, 190] width 10 height 10
click at [134, 186] on input "Round to nearest whole number" at bounding box center [133, 185] width 1 height 1
radio input "true"
click at [139, 206] on span at bounding box center [138, 208] width 10 height 10
click at [134, 204] on input "End prices in .99" at bounding box center [133, 203] width 1 height 1
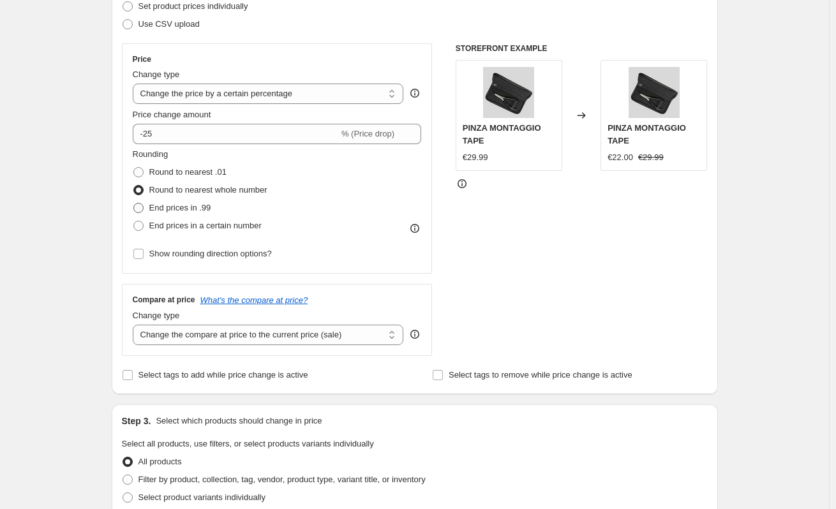
radio input "true"
click at [144, 174] on span at bounding box center [138, 172] width 10 height 10
click at [134, 168] on input "Round to nearest .01" at bounding box center [133, 167] width 1 height 1
radio input "true"
click at [141, 189] on span at bounding box center [138, 190] width 10 height 10
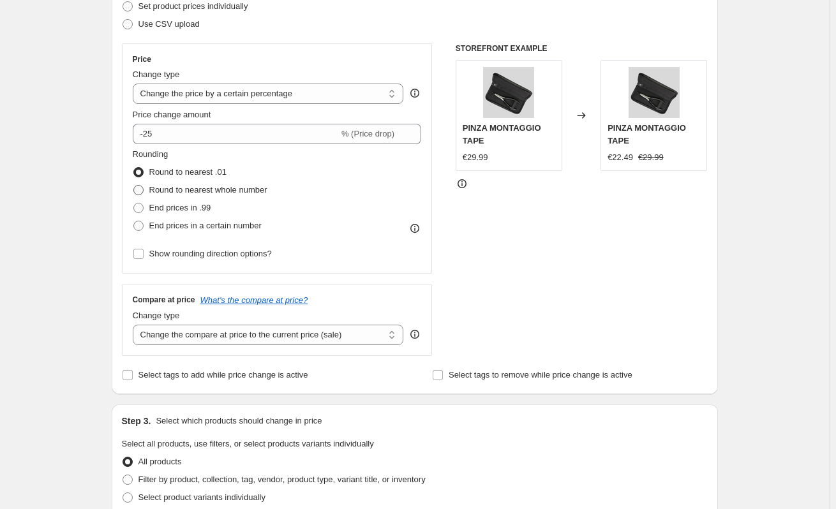
click at [134, 186] on input "Round to nearest whole number" at bounding box center [133, 185] width 1 height 1
radio input "true"
click at [140, 212] on span at bounding box center [138, 208] width 10 height 10
click at [134, 204] on input "End prices in .99" at bounding box center [133, 203] width 1 height 1
radio input "true"
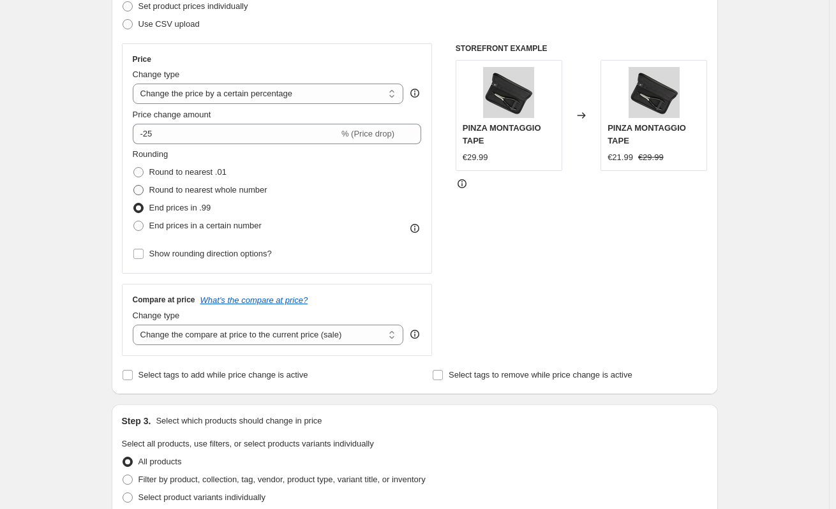
click at [143, 188] on span at bounding box center [138, 190] width 10 height 10
click at [134, 186] on input "Round to nearest whole number" at bounding box center [133, 185] width 1 height 1
radio input "true"
click at [143, 224] on span at bounding box center [138, 226] width 10 height 10
click at [134, 222] on input "End prices in a certain number" at bounding box center [133, 221] width 1 height 1
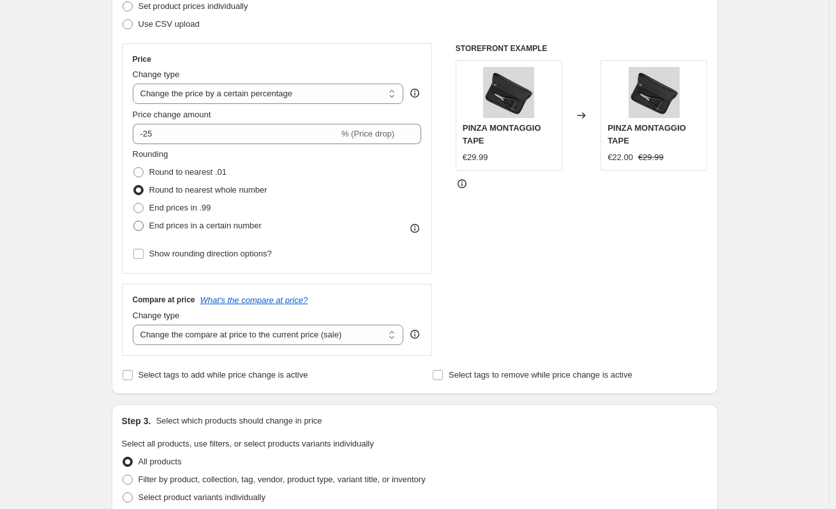
radio input "true"
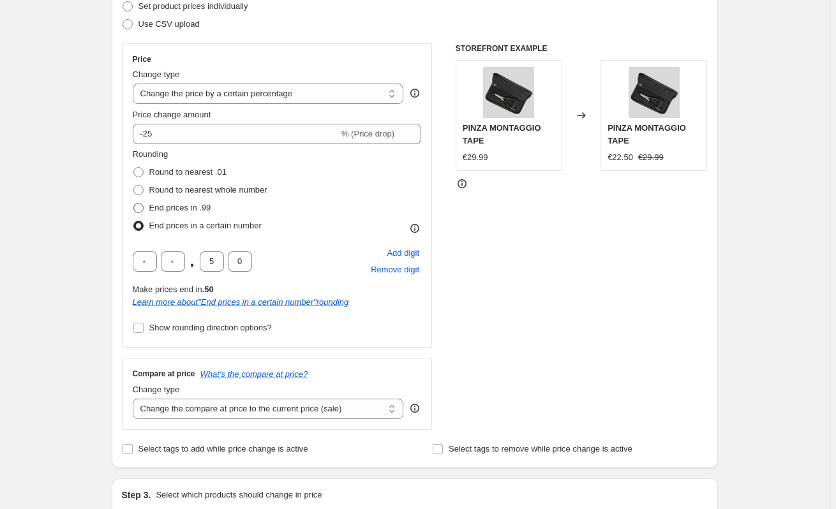
drag, startPoint x: 141, startPoint y: 192, endPoint x: 141, endPoint y: 204, distance: 11.5
click at [141, 193] on span at bounding box center [138, 190] width 10 height 10
click at [134, 186] on input "Round to nearest whole number" at bounding box center [133, 185] width 1 height 1
radio input "true"
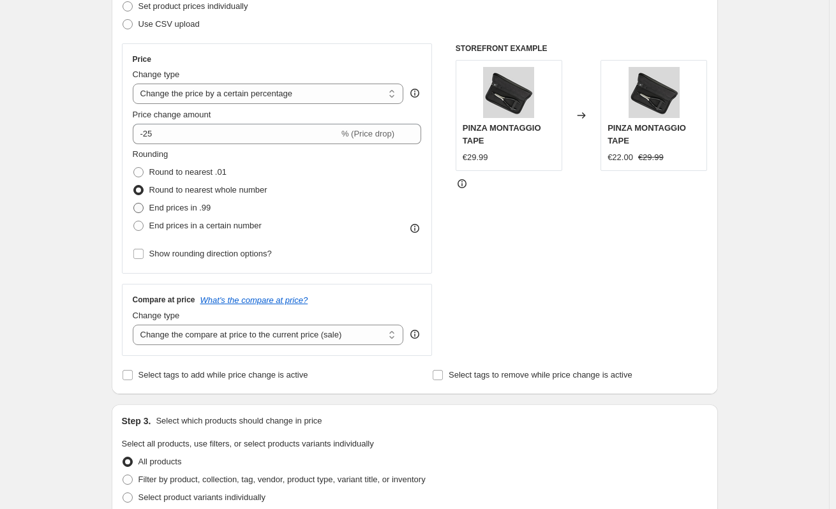
click at [141, 206] on span at bounding box center [138, 208] width 10 height 10
click at [134, 204] on input "End prices in .99" at bounding box center [133, 203] width 1 height 1
radio input "true"
click at [262, 331] on select "Change the compare at price to the current price (sale) Change the compare at p…" at bounding box center [268, 335] width 271 height 20
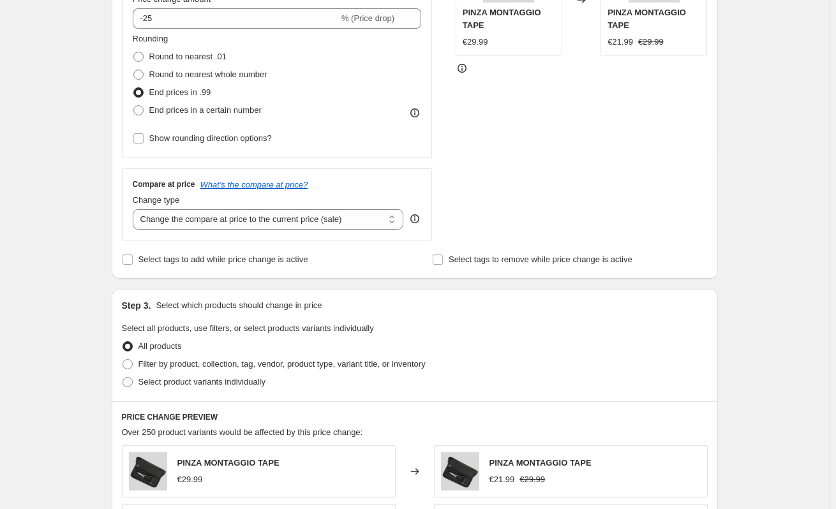
scroll to position [319, 0]
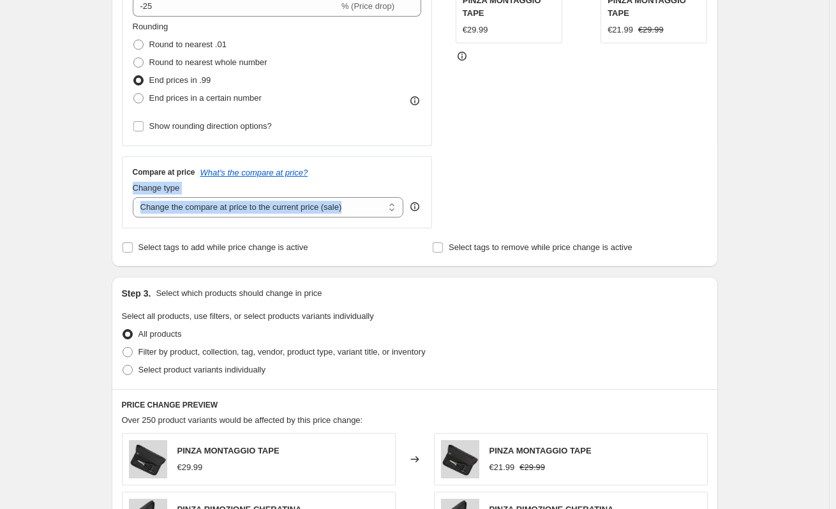
drag, startPoint x: 121, startPoint y: 188, endPoint x: 345, endPoint y: 218, distance: 226.2
click at [345, 218] on div "Step 2. Select how the prices should change Use bulk price change rules Set pro…" at bounding box center [415, 43] width 606 height 448
copy div "Change type Change the compare at price to the current price (sale) Change the …"
click at [345, 220] on div "Compare at price What's the compare at price? Change type Change the compare at…" at bounding box center [277, 191] width 311 height 71
click at [357, 209] on select "Change the compare at price to the current price (sale) Change the compare at p…" at bounding box center [268, 207] width 271 height 20
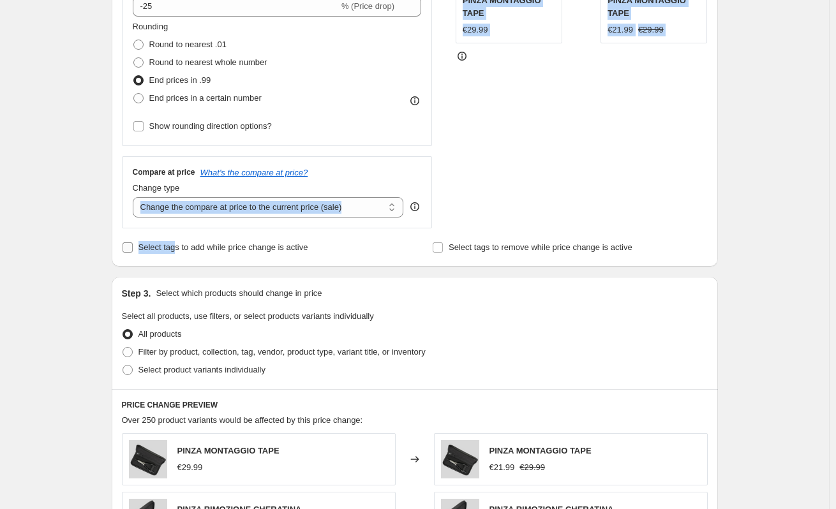
drag, startPoint x: 133, startPoint y: 225, endPoint x: 184, endPoint y: 243, distance: 54.7
click at [176, 250] on div "Step 2. Select how the prices should change Use bulk price change rules Set pro…" at bounding box center [415, 43] width 586 height 428
click at [222, 210] on select "Change the compare at price to the current price (sale) Change the compare at p…" at bounding box center [268, 207] width 271 height 20
click at [135, 197] on select "Change the compare at price to the current price (sale) Change the compare at p…" at bounding box center [268, 207] width 271 height 20
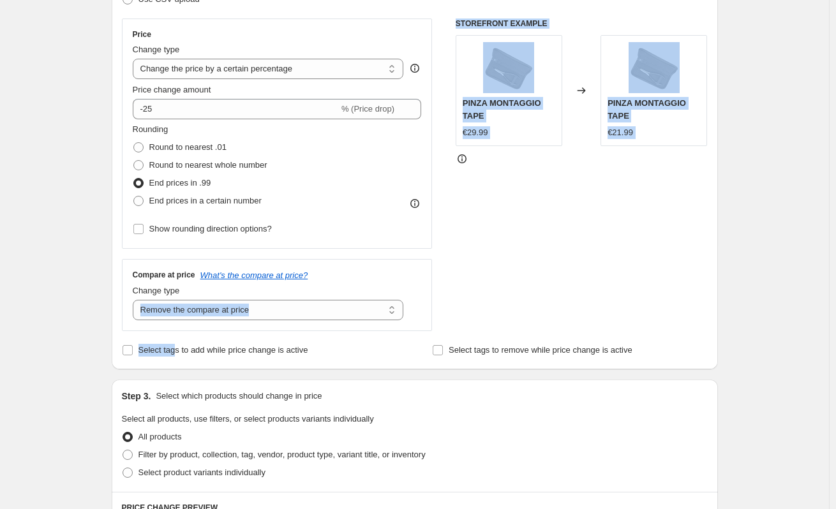
scroll to position [192, 0]
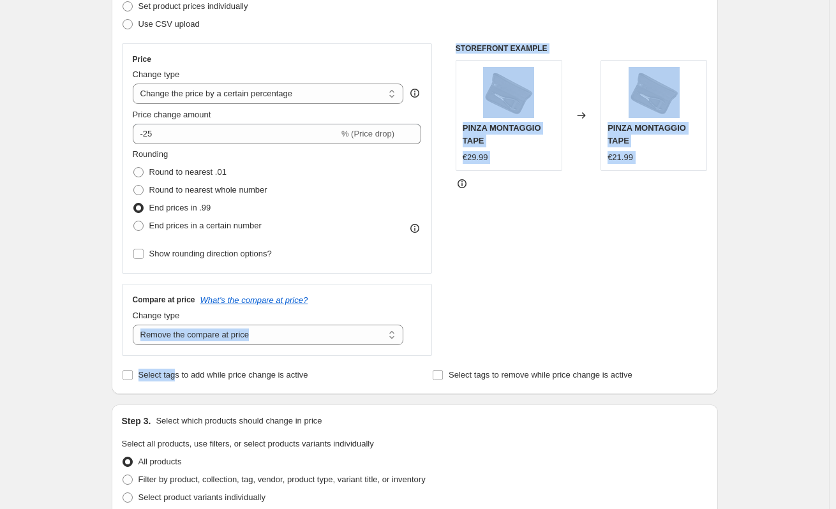
click at [462, 269] on div "STOREFRONT EXAMPLE PINZA MONTAGGIO TAPE €29.99 Changed to PINZA MONTAGGIO TAPE …" at bounding box center [582, 199] width 252 height 313
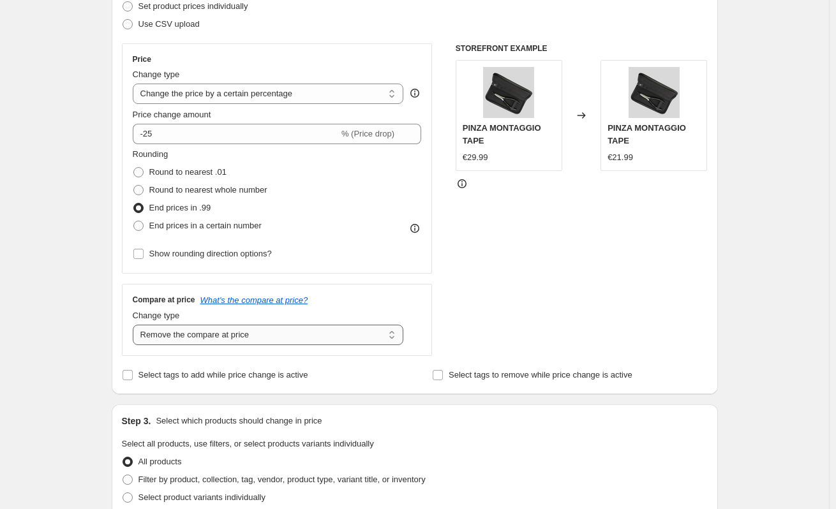
click at [337, 338] on select "Change the compare at price to the current price (sale) Change the compare at p…" at bounding box center [268, 335] width 271 height 20
click at [135, 325] on select "Change the compare at price to the current price (sale) Change the compare at p…" at bounding box center [268, 335] width 271 height 20
click at [260, 342] on select "Change the compare at price to the current price (sale) Change the compare at p…" at bounding box center [268, 335] width 271 height 20
click at [135, 325] on select "Change the compare at price to the current price (sale) Change the compare at p…" at bounding box center [268, 335] width 271 height 20
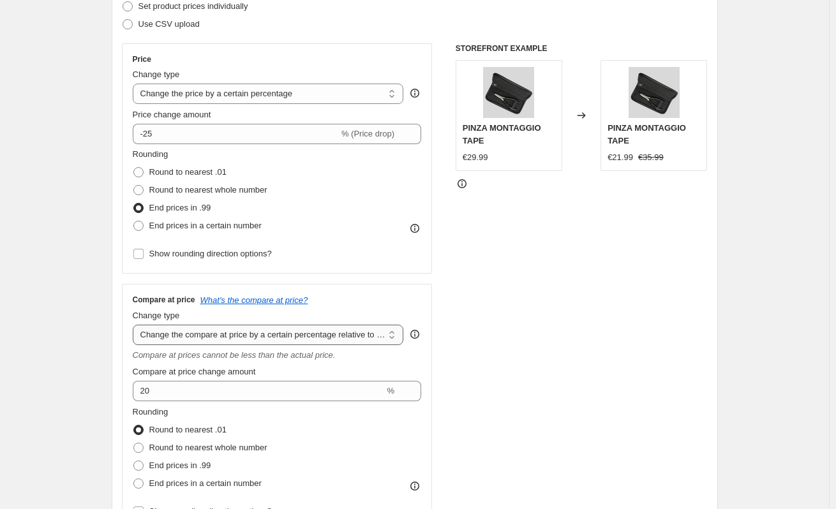
click at [269, 331] on select "Change the compare at price to the current price (sale) Change the compare at p…" at bounding box center [268, 335] width 271 height 20
click at [135, 325] on select "Change the compare at price to the current price (sale) Change the compare at p…" at bounding box center [268, 335] width 271 height 20
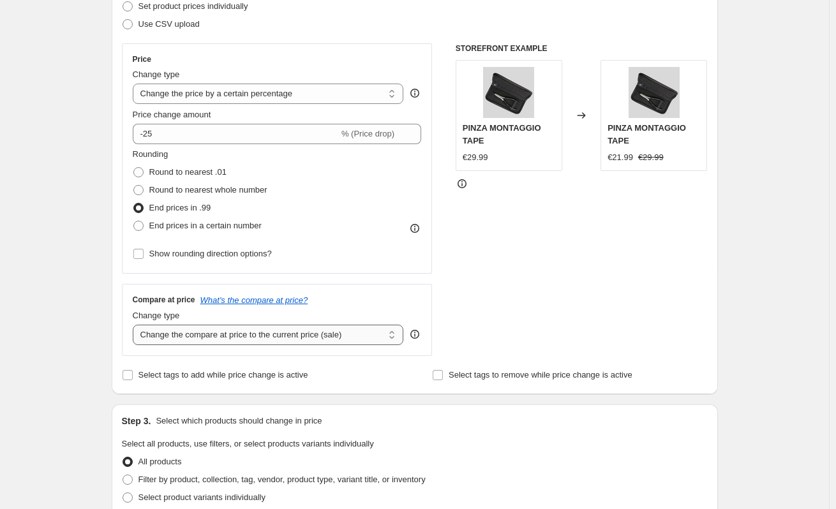
click at [271, 327] on select "Change the compare at price to the current price (sale) Change the compare at p…" at bounding box center [268, 335] width 271 height 20
click at [135, 325] on select "Change the compare at price to the current price (sale) Change the compare at p…" at bounding box center [268, 335] width 271 height 20
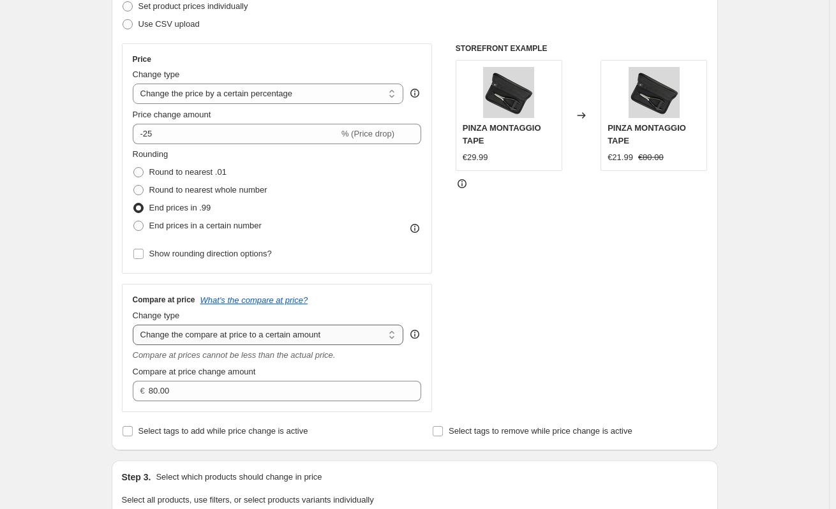
click at [267, 342] on select "Change the compare at price to the current price (sale) Change the compare at p…" at bounding box center [268, 335] width 271 height 20
select select "by"
click at [135, 325] on select "Change the compare at price to the current price (sale) Change the compare at p…" at bounding box center [268, 335] width 271 height 20
type input "-10.00"
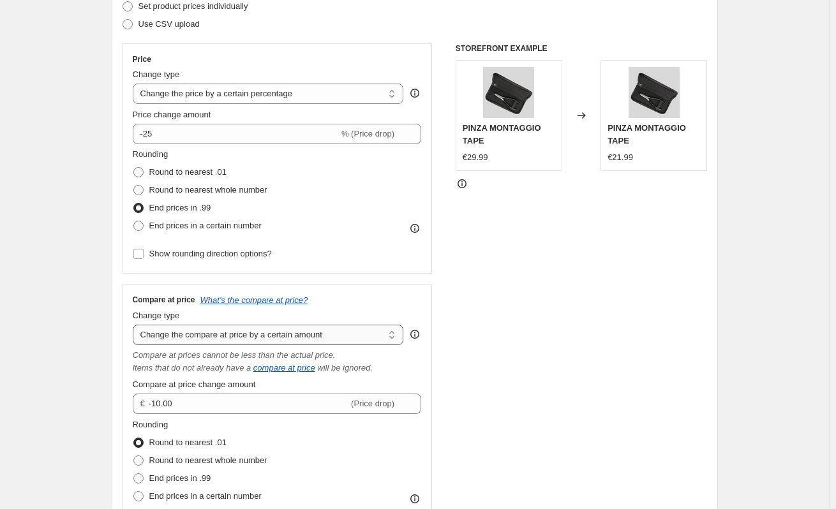
click at [261, 333] on select "Change the compare at price to the current price (sale) Change the compare at p…" at bounding box center [268, 335] width 271 height 20
select select "ep"
click at [135, 325] on select "Change the compare at price to the current price (sale) Change the compare at p…" at bounding box center [268, 335] width 271 height 20
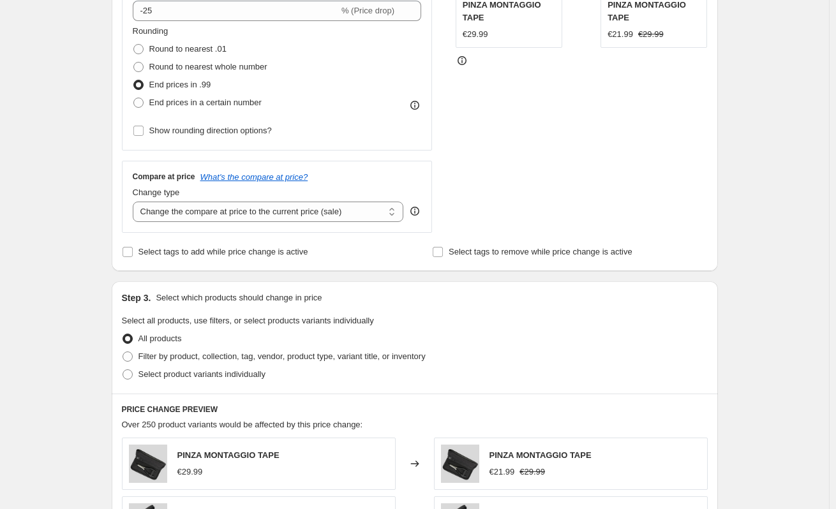
scroll to position [319, 0]
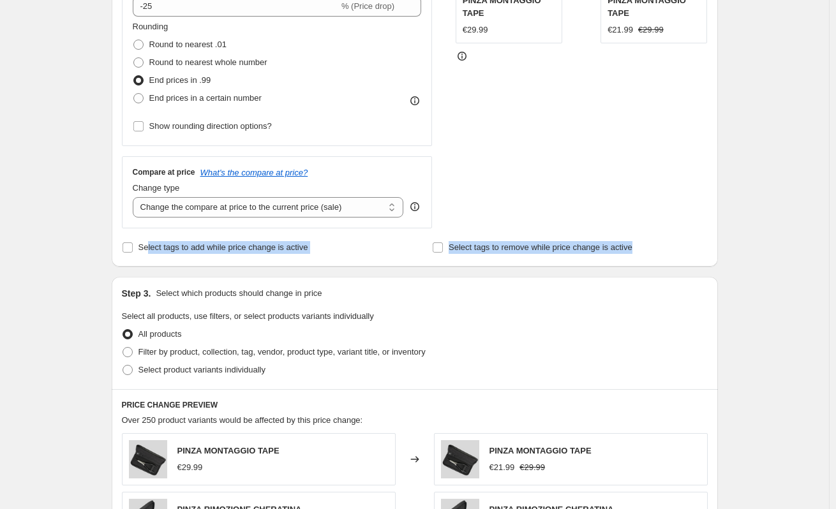
drag, startPoint x: 149, startPoint y: 246, endPoint x: 633, endPoint y: 256, distance: 484.0
click at [633, 256] on div "Select tags to add while price change is active Select tags to remove while pri…" at bounding box center [415, 248] width 586 height 18
copy div "lect tags to add while price change is active Select tags to remove while price…"
click at [389, 340] on div "All products" at bounding box center [415, 335] width 586 height 18
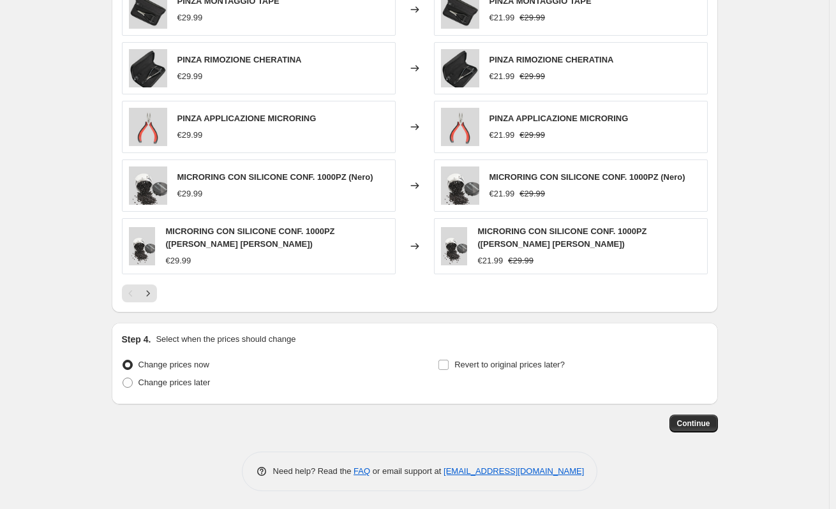
scroll to position [771, 0]
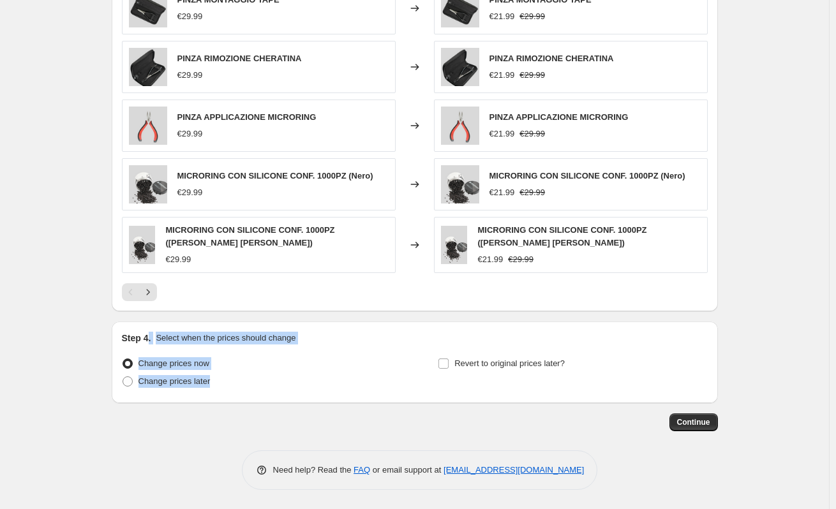
drag, startPoint x: 151, startPoint y: 340, endPoint x: 131, endPoint y: 351, distance: 22.6
click at [284, 396] on div "Step 4. Select when the prices should change Change prices now Change prices la…" at bounding box center [415, 363] width 606 height 82
copy div ". Select when the prices should change Change prices now Change prices later"
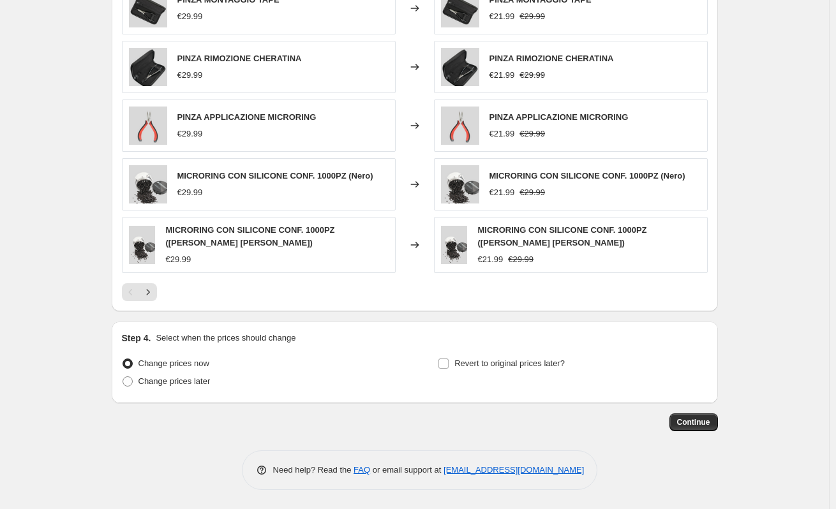
click at [340, 402] on div "Step 4. Select when the prices should change Change prices now Change prices la…" at bounding box center [415, 363] width 606 height 82
click at [714, 429] on button "Continue" at bounding box center [694, 423] width 49 height 18
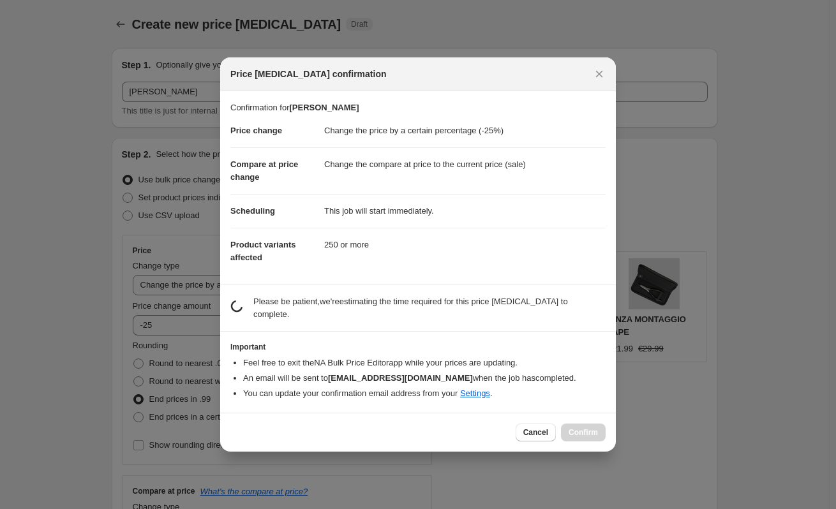
scroll to position [0, 0]
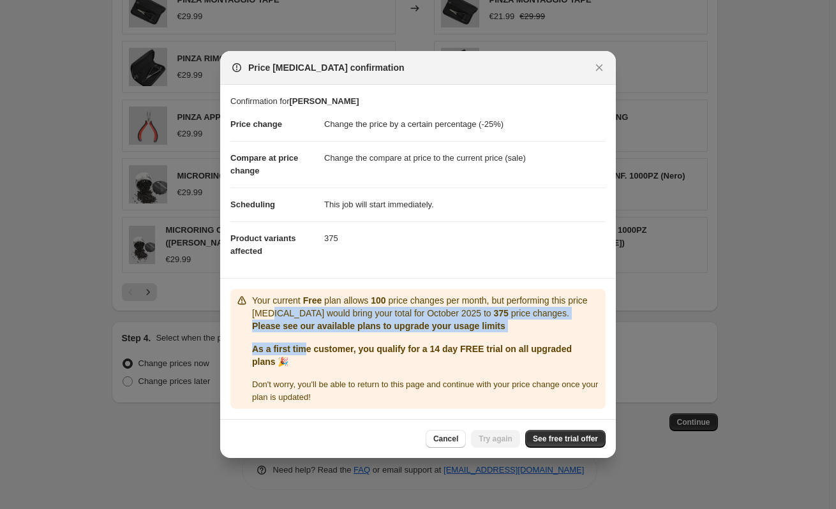
drag, startPoint x: 298, startPoint y: 329, endPoint x: 215, endPoint y: 289, distance: 91.9
click at [266, 306] on div "Your current Free plan allows 100 price changes per month, but performing this …" at bounding box center [426, 349] width 349 height 110
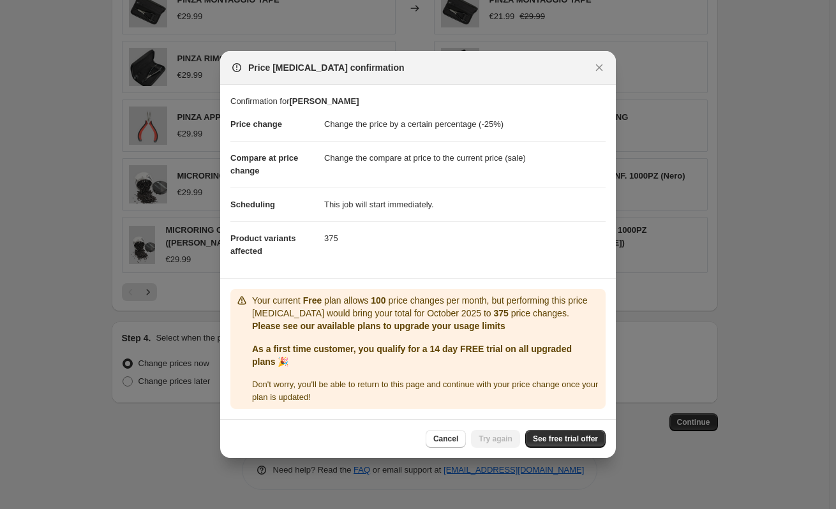
click at [253, 305] on div "Your current Free plan allows 100 price changes per month, but performing this …" at bounding box center [418, 349] width 365 height 110
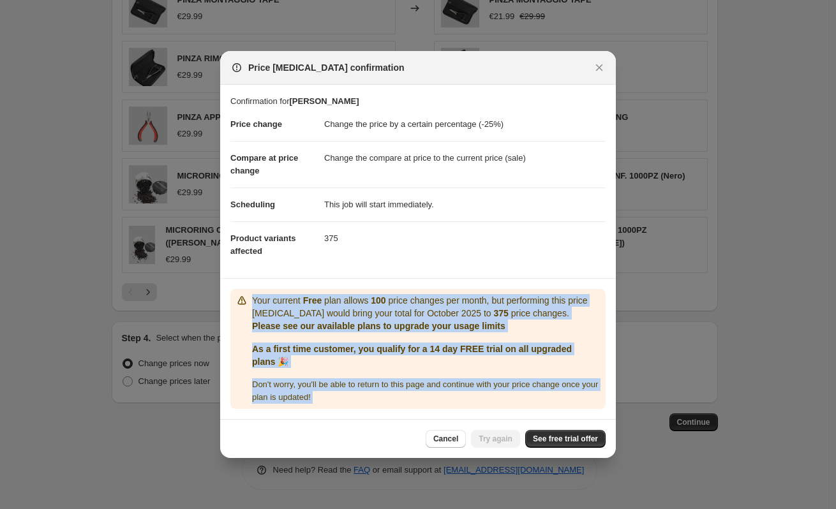
drag, startPoint x: 260, startPoint y: 308, endPoint x: 375, endPoint y: 395, distance: 144.0
click at [380, 429] on div "Price change job confirmation Confirmation for BENVENUTO AUTUNNO Price change C…" at bounding box center [418, 254] width 396 height 407
copy div "Your current Free plan allows 100 price changes per month, but performing this …"
click at [580, 439] on span "See free trial offer" at bounding box center [565, 439] width 65 height 10
click at [714, 317] on div at bounding box center [418, 254] width 836 height 509
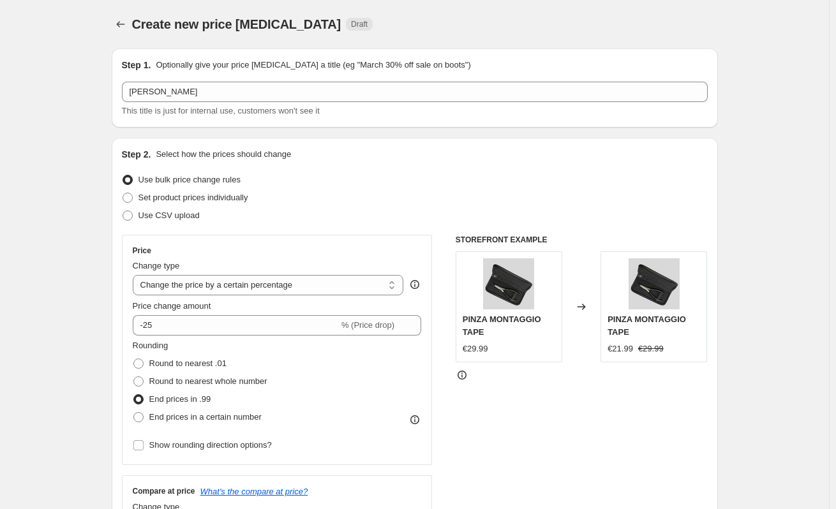
scroll to position [771, 0]
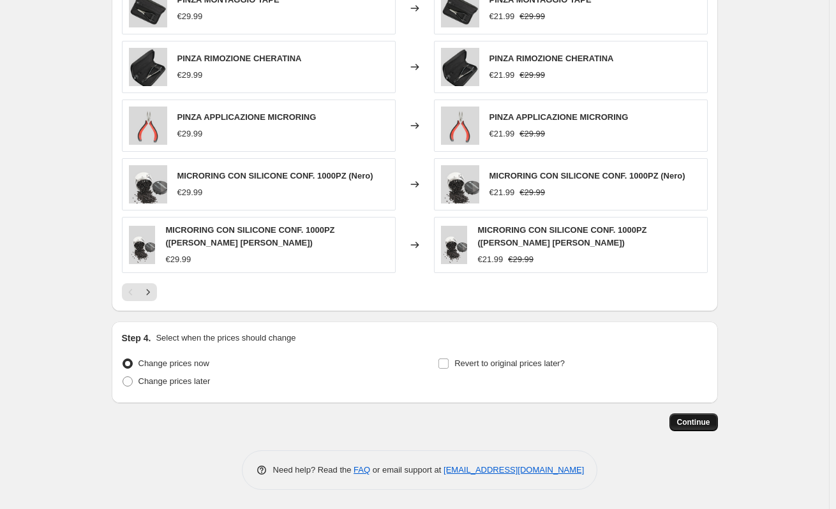
click at [689, 426] on span "Continue" at bounding box center [693, 422] width 33 height 10
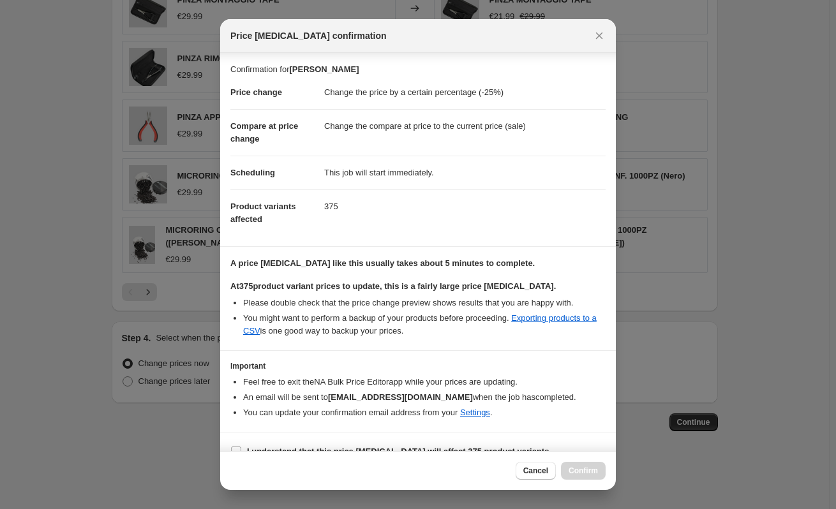
scroll to position [20, 0]
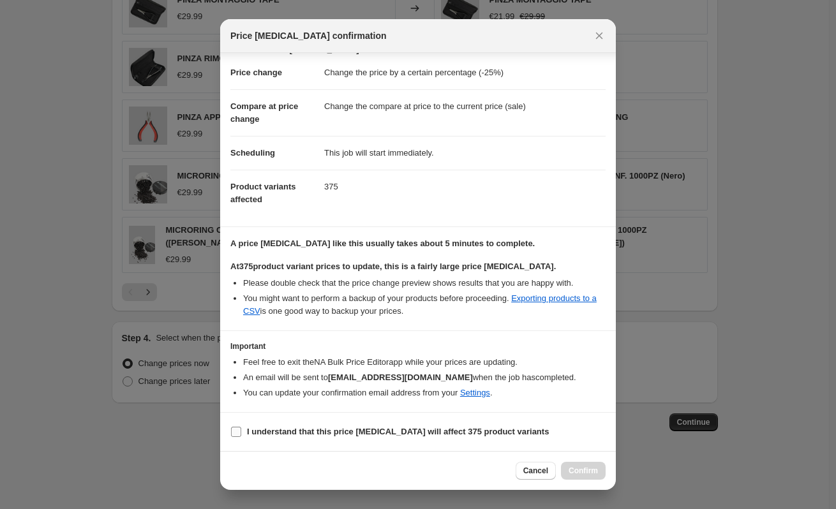
click at [238, 432] on input "I understand that this price change job will affect 375 product variants" at bounding box center [236, 432] width 10 height 10
checkbox input "true"
click at [575, 472] on span "Confirm" at bounding box center [583, 471] width 29 height 10
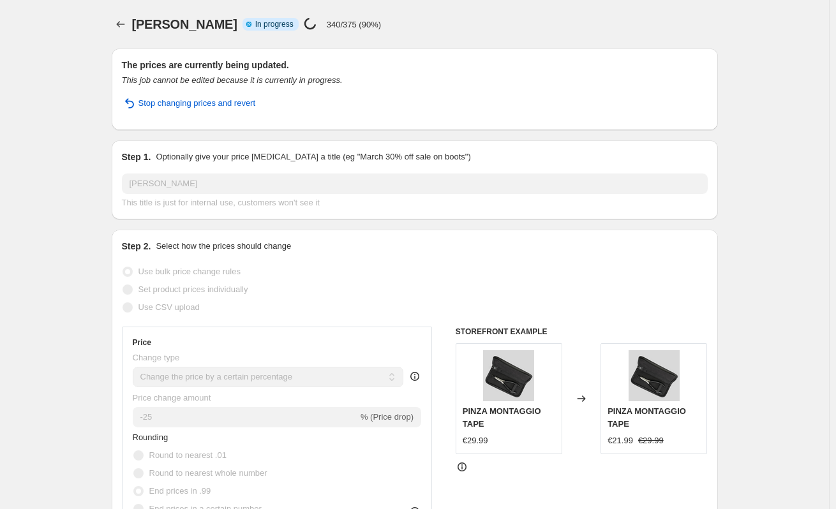
select select "percentage"
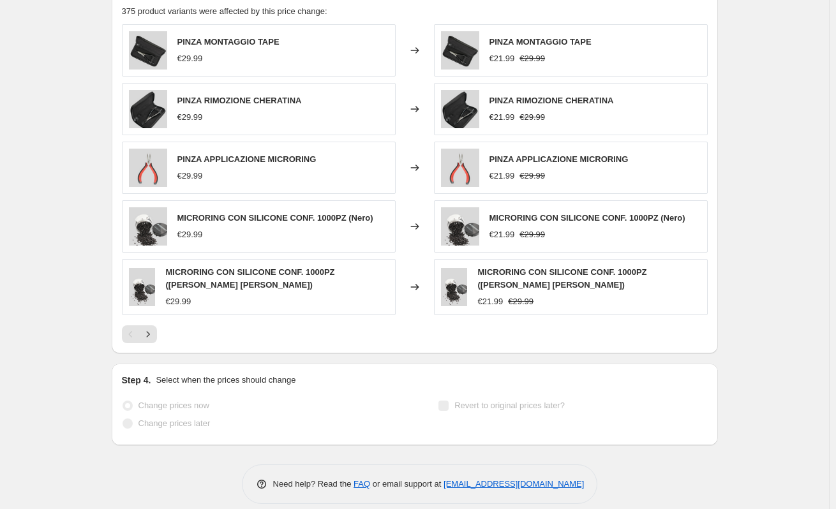
scroll to position [864, 0]
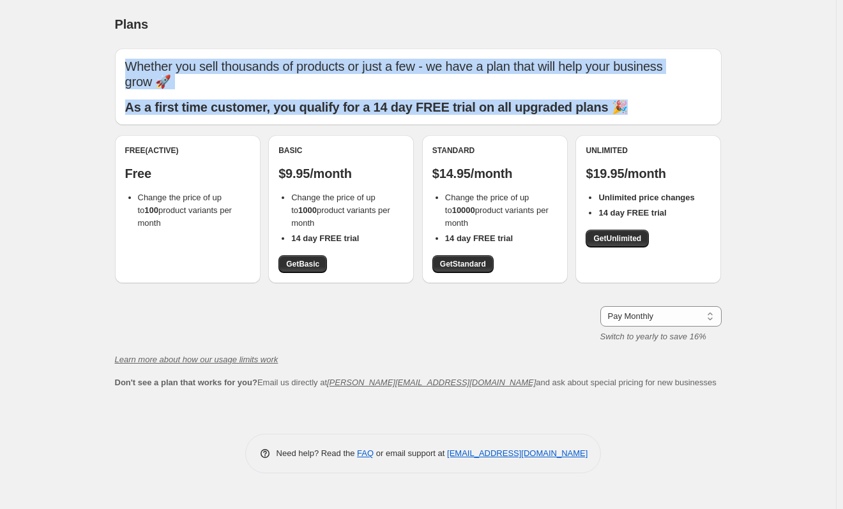
drag, startPoint x: 122, startPoint y: 68, endPoint x: 642, endPoint y: 102, distance: 520.8
click at [642, 102] on div "Whether you sell thousands of products or just a few - we have a plan that will…" at bounding box center [418, 87] width 606 height 77
copy div "Whether you sell thousands of products or just a few - we have a plan that will…"
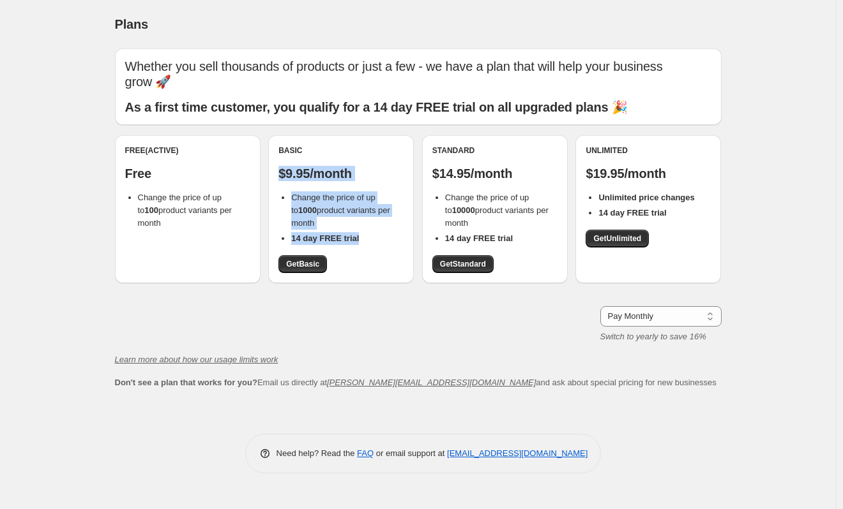
drag, startPoint x: 280, startPoint y: 167, endPoint x: 371, endPoint y: 236, distance: 114.3
click at [371, 236] on div "Basic $9.95/month Change the price of up to 1000 product variants per month 14 …" at bounding box center [340, 210] width 125 height 128
copy div "$9.95/month Change the price of up to 1000 product variants per month 14 day FR…"
click at [647, 310] on select "Pay Monthly Pay Yearly (Save 16%)" at bounding box center [660, 316] width 121 height 20
click at [600, 306] on select "Pay Monthly Pay Yearly (Save 16%)" at bounding box center [660, 316] width 121 height 20
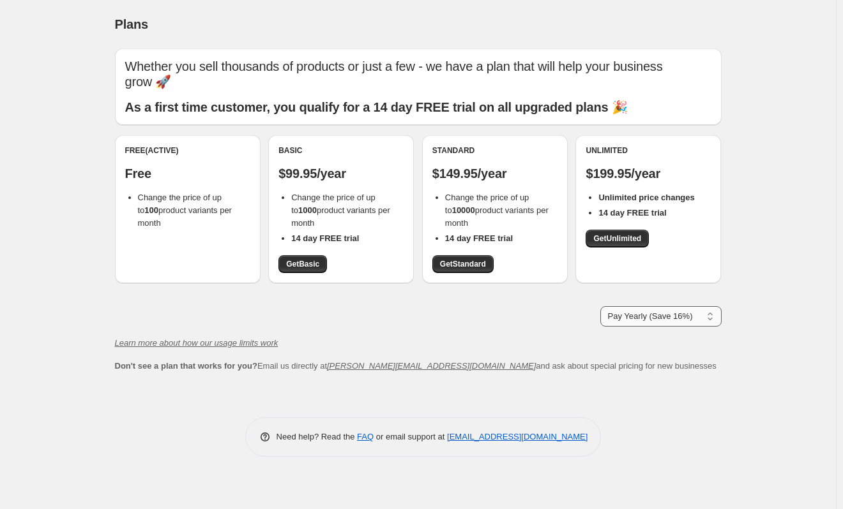
click at [656, 322] on select "Pay Monthly Pay Yearly (Save 16%)" at bounding box center [660, 316] width 121 height 20
select select "month"
click at [600, 306] on select "Pay Monthly Pay Yearly (Save 16%)" at bounding box center [660, 316] width 121 height 20
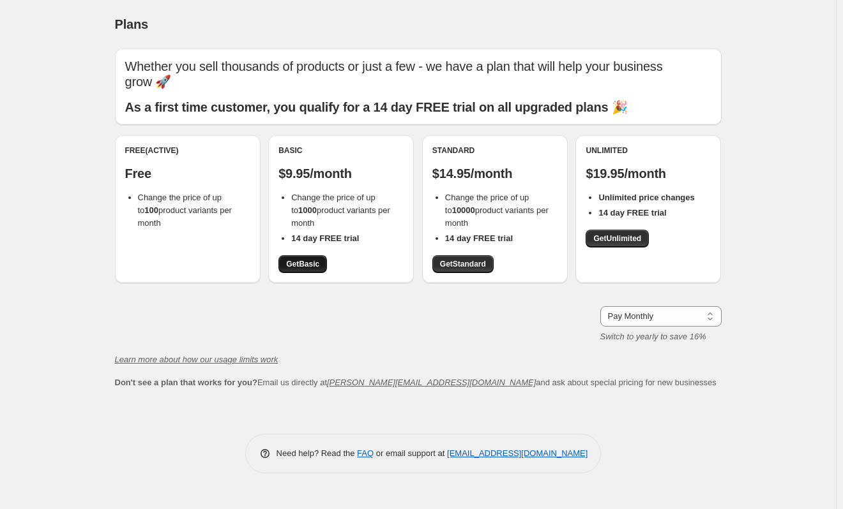
click at [296, 259] on link "Get Basic" at bounding box center [302, 264] width 49 height 18
